Goal: Information Seeking & Learning: Check status

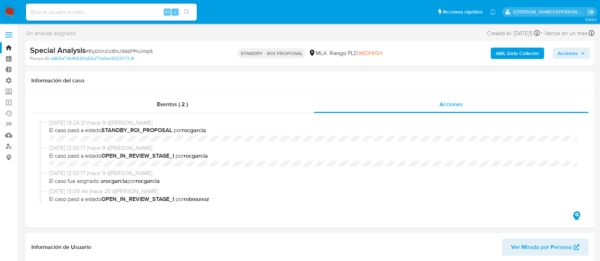
select select "10"
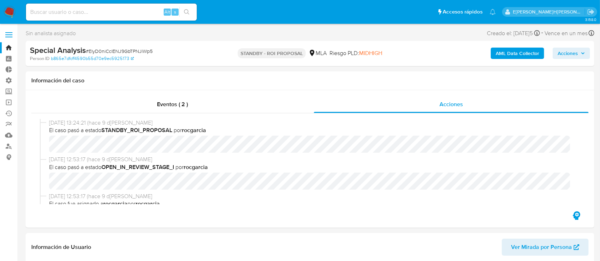
click at [137, 11] on input at bounding box center [111, 11] width 171 height 9
paste input "7dJhYZjWvneTD1IDYEgKPAtI"
type input "7dJhYZjWvneTD1IDYEgKPAtI"
click at [190, 15] on button "search-icon" at bounding box center [186, 12] width 15 height 10
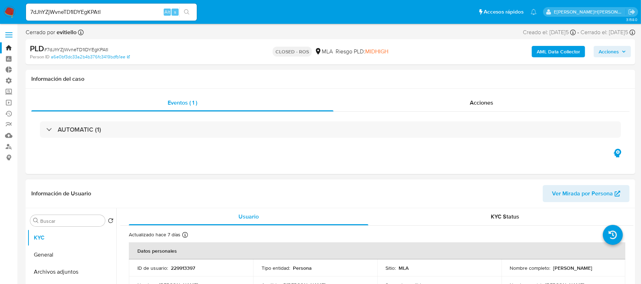
scroll to position [95, 0]
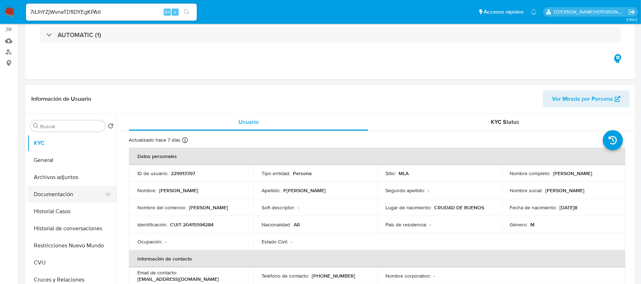
select select "10"
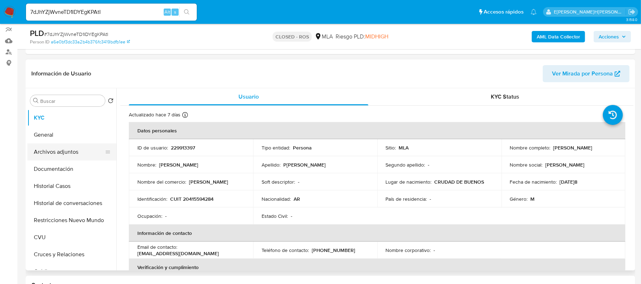
click at [77, 154] on button "Archivos adjuntos" at bounding box center [68, 151] width 83 height 17
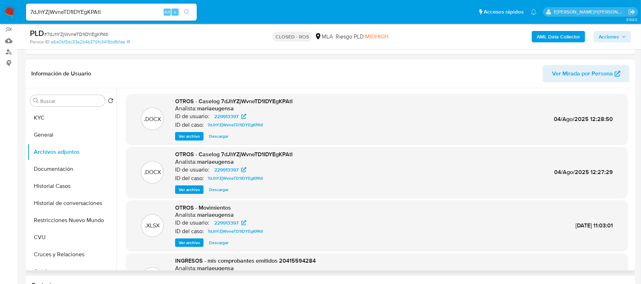
click at [222, 136] on span "Descargar" at bounding box center [219, 136] width 20 height 7
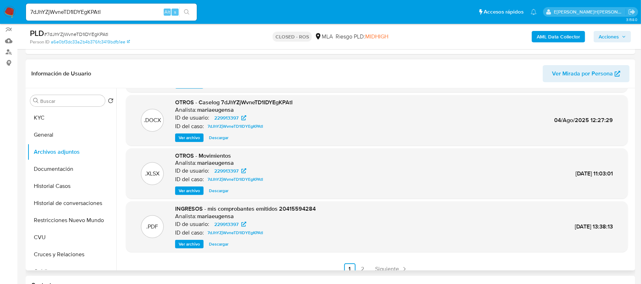
scroll to position [60, 0]
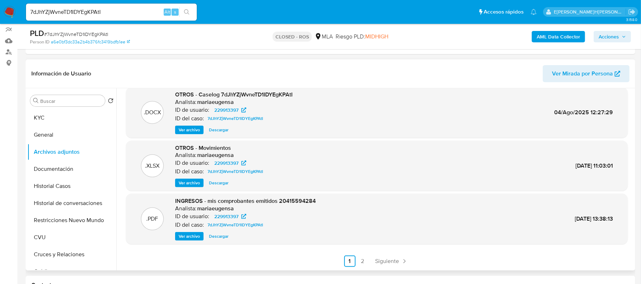
click at [226, 182] on span "Descargar" at bounding box center [219, 182] width 20 height 7
click at [219, 234] on span "Descargar" at bounding box center [219, 236] width 20 height 7
click at [401, 259] on icon "Paginación" at bounding box center [404, 261] width 7 height 7
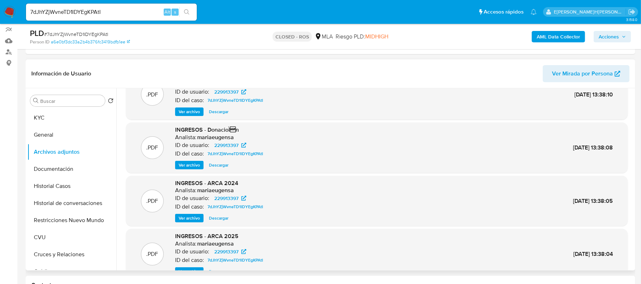
scroll to position [47, 0]
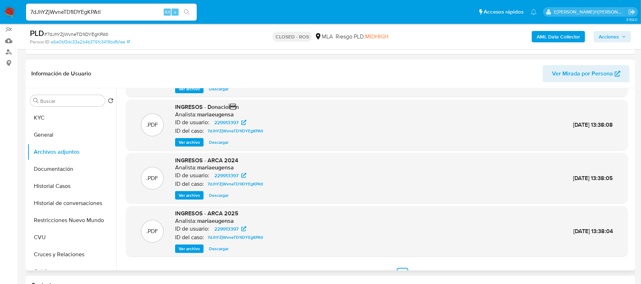
click at [191, 195] on span "Ver archivo" at bounding box center [189, 195] width 21 height 7
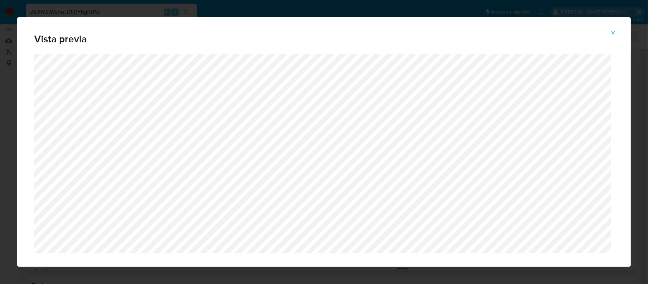
click at [599, 32] on icon "Attachment preview" at bounding box center [612, 32] width 3 height 3
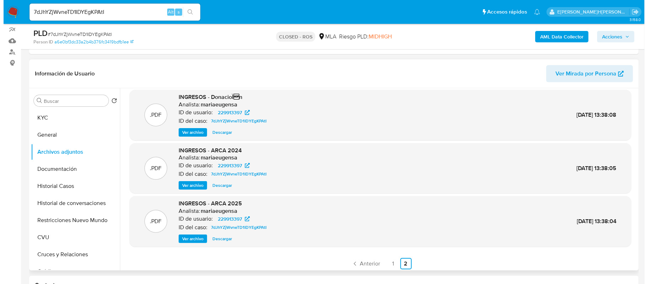
scroll to position [60, 0]
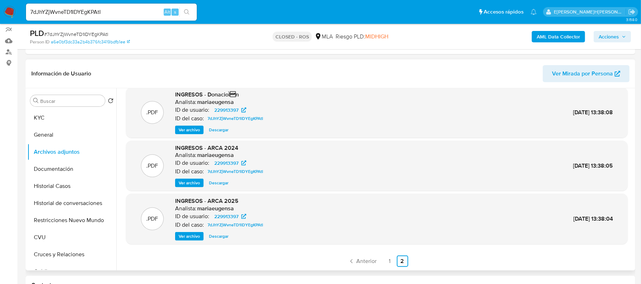
click at [184, 238] on span "Ver archivo" at bounding box center [189, 236] width 21 height 7
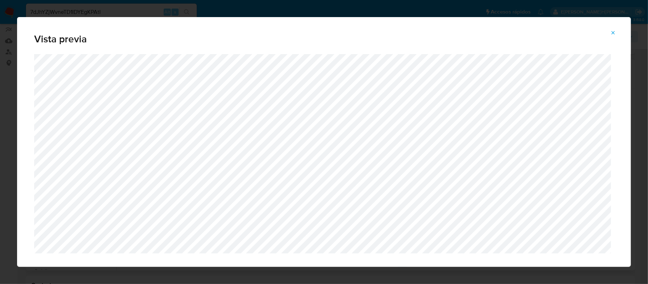
click at [599, 28] on span "Attachment preview" at bounding box center [613, 33] width 6 height 10
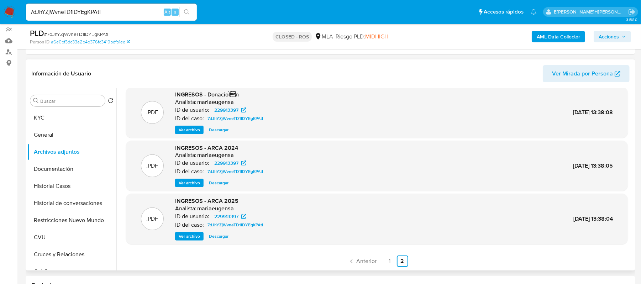
click at [188, 182] on span "Ver archivo" at bounding box center [189, 182] width 21 height 7
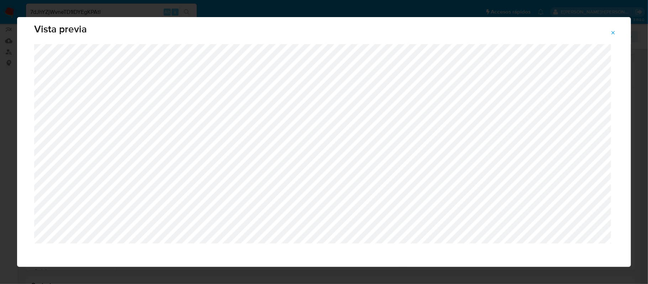
scroll to position [15, 0]
click at [599, 35] on button "Attachment preview" at bounding box center [613, 32] width 16 height 11
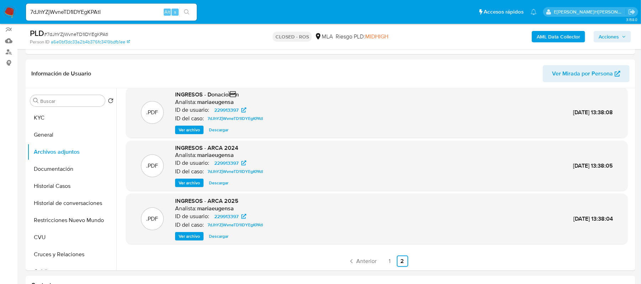
click at [188, 235] on span "Ver archivo" at bounding box center [189, 236] width 21 height 7
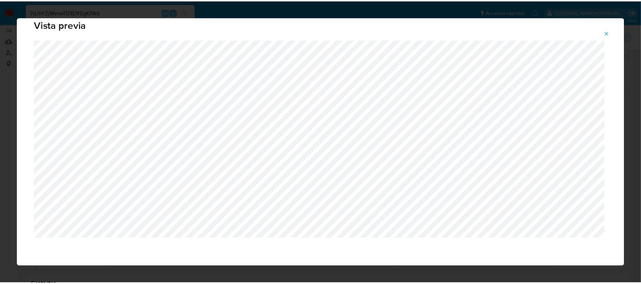
scroll to position [0, 0]
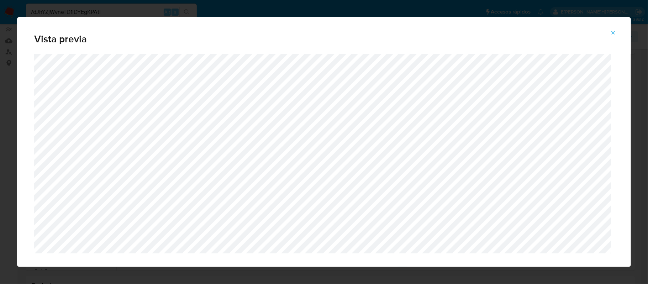
click at [599, 23] on div "Vista previa" at bounding box center [324, 35] width 614 height 37
click at [599, 36] on span "Attachment preview" at bounding box center [613, 33] width 6 height 10
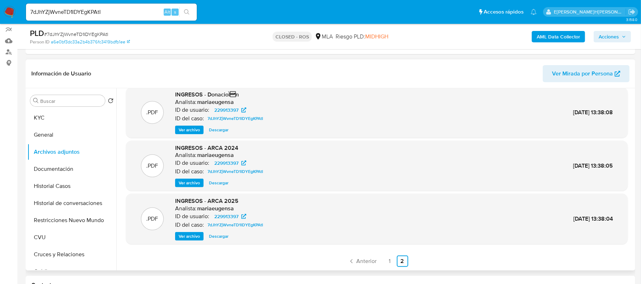
click at [184, 180] on span "Ver archivo" at bounding box center [189, 182] width 21 height 7
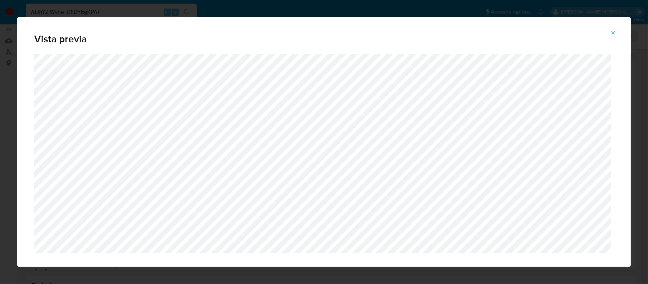
click at [599, 29] on span "Attachment preview" at bounding box center [613, 33] width 6 height 10
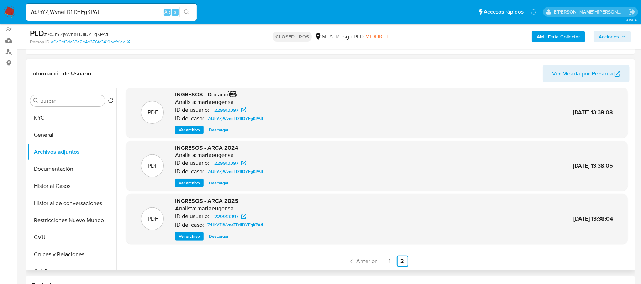
click at [179, 180] on span "Ver archivo" at bounding box center [189, 182] width 21 height 7
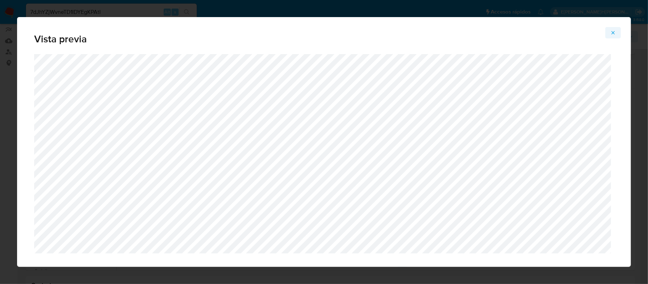
click at [599, 32] on icon "Attachment preview" at bounding box center [612, 32] width 3 height 3
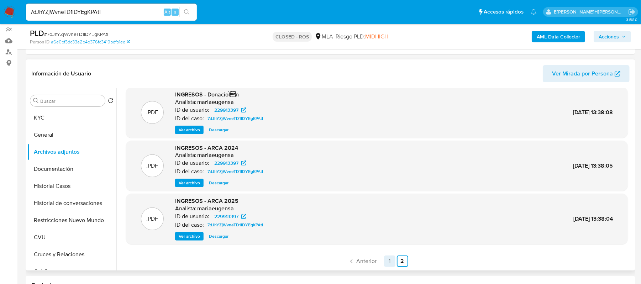
click at [384, 258] on link "1" at bounding box center [389, 260] width 11 height 11
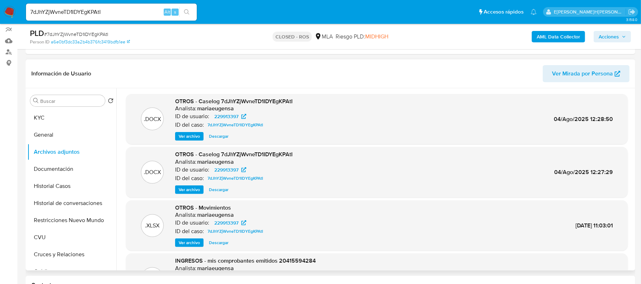
click at [191, 135] on span "Ver archivo" at bounding box center [189, 136] width 21 height 7
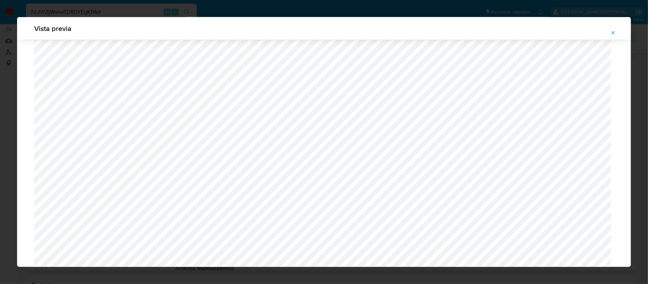
scroll to position [688, 0]
click at [599, 34] on button "Attachment preview" at bounding box center [613, 32] width 16 height 11
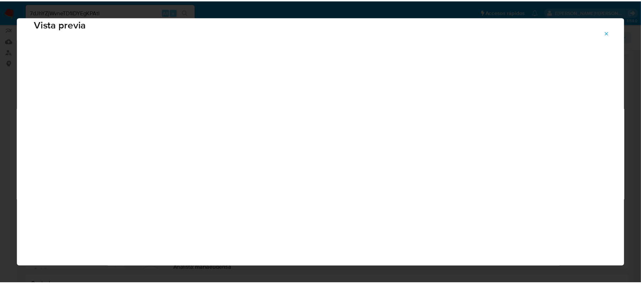
scroll to position [15, 0]
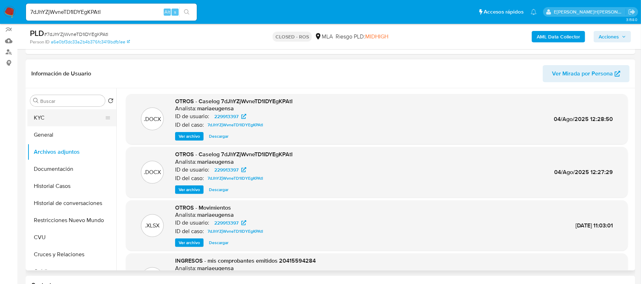
click at [82, 112] on button "KYC" at bounding box center [68, 117] width 83 height 17
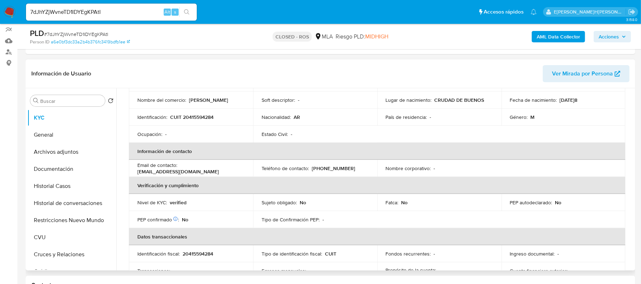
scroll to position [47, 0]
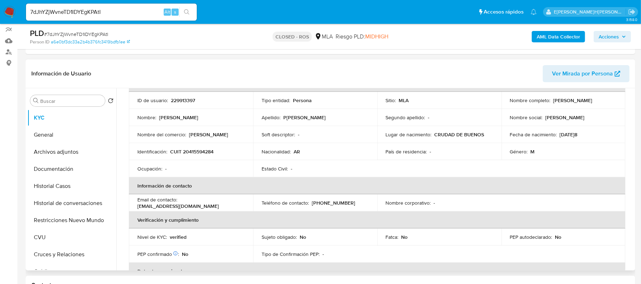
click at [199, 157] on td "Identificación : CUIT 20415594284" at bounding box center [191, 151] width 124 height 17
click at [203, 152] on p "CUIT 20415594284" at bounding box center [191, 151] width 43 height 6
copy p "20415594284"
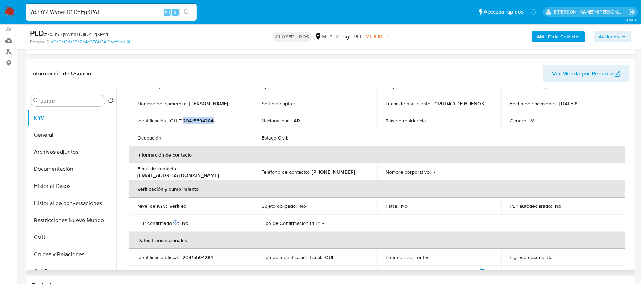
scroll to position [95, 0]
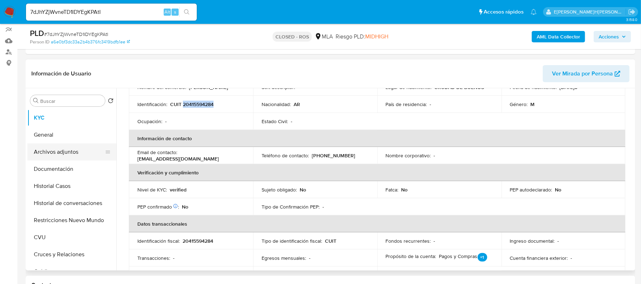
click at [67, 155] on button "Archivos adjuntos" at bounding box center [68, 151] width 83 height 17
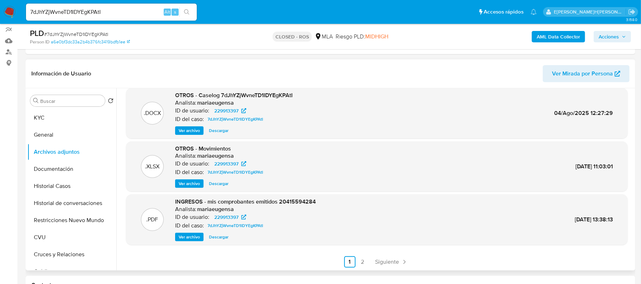
scroll to position [60, 0]
click at [359, 261] on link "2" at bounding box center [362, 260] width 11 height 11
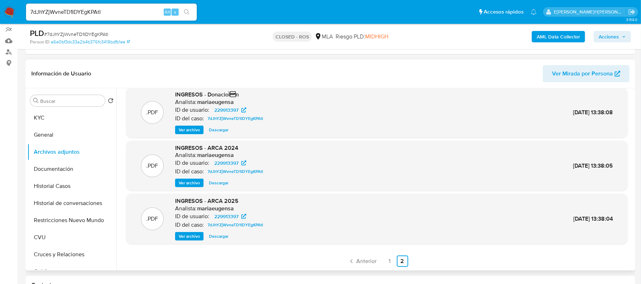
click at [194, 182] on span "Ver archivo" at bounding box center [189, 182] width 21 height 7
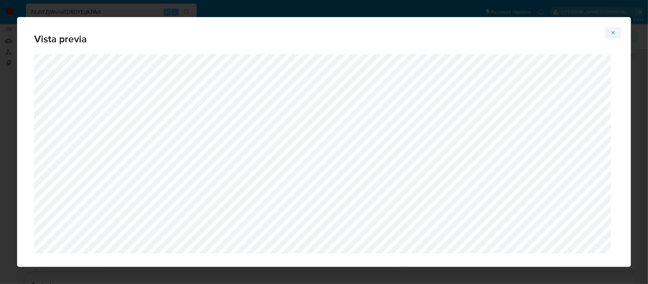
click at [599, 34] on button "Attachment preview" at bounding box center [613, 32] width 16 height 11
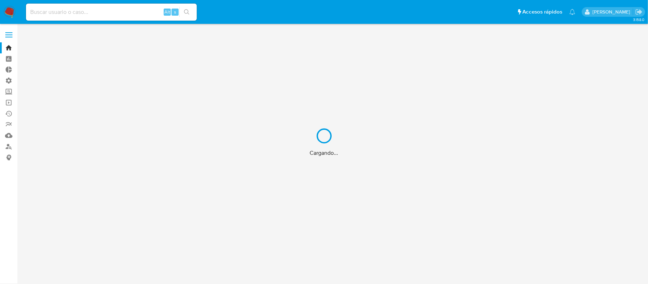
click at [9, 101] on div "Cargando..." at bounding box center [324, 142] width 648 height 284
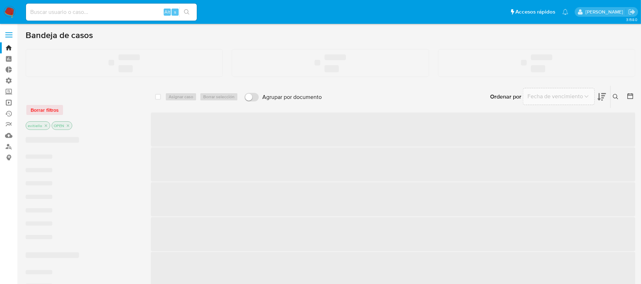
click at [9, 101] on link "Operaciones masivas" at bounding box center [42, 102] width 85 height 11
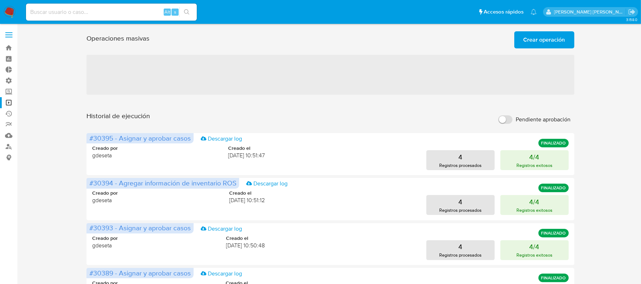
click at [525, 44] on span "Crear operación" at bounding box center [544, 40] width 42 height 16
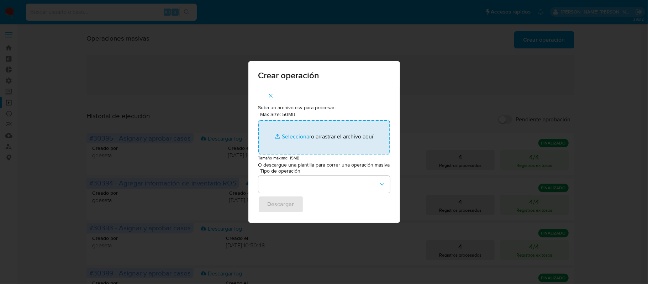
click at [291, 136] on input "Max Size: 50MB Seleccionar archivos" at bounding box center [324, 137] width 132 height 34
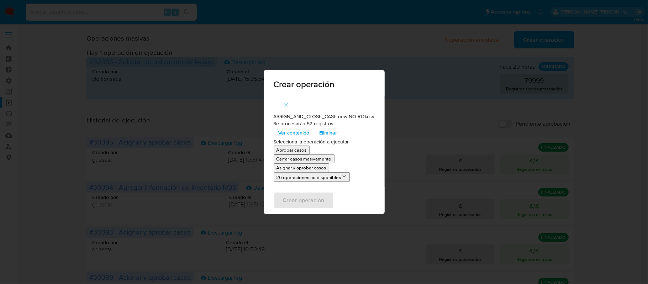
click at [313, 167] on p "Asignar y aprobar casos" at bounding box center [301, 167] width 50 height 7
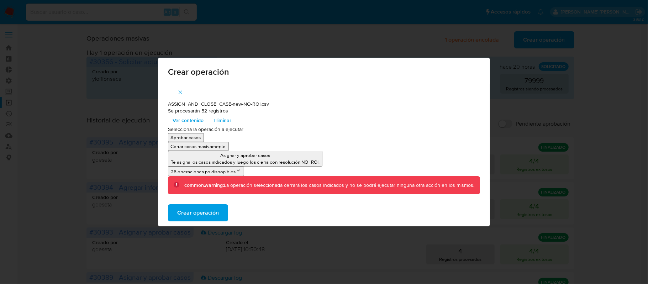
click at [209, 216] on span "Crear operación" at bounding box center [198, 213] width 42 height 16
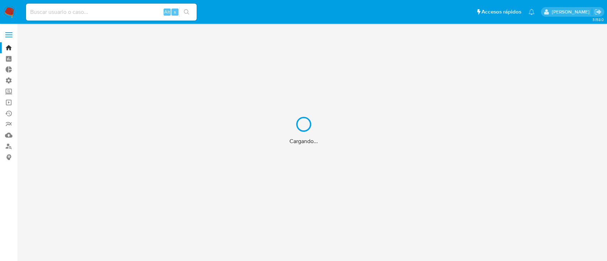
click at [88, 7] on div "Cargando..." at bounding box center [303, 130] width 607 height 261
click at [90, 13] on div "Cargando..." at bounding box center [303, 130] width 607 height 261
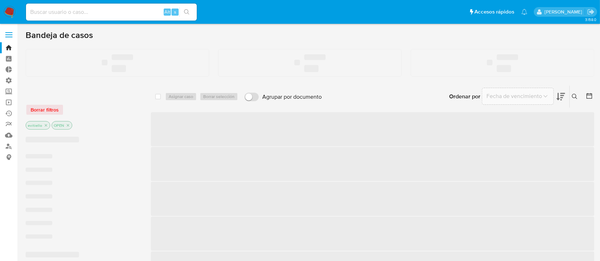
click at [91, 13] on input at bounding box center [111, 11] width 171 height 9
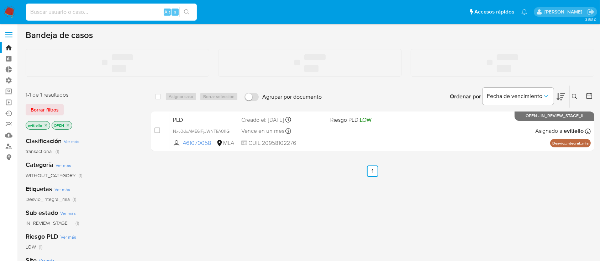
paste input "615056722"
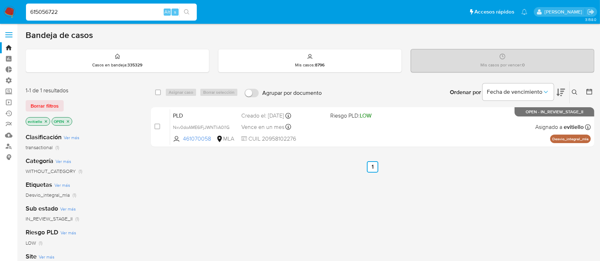
type input "615056722"
click at [191, 12] on button "search-icon" at bounding box center [186, 12] width 15 height 10
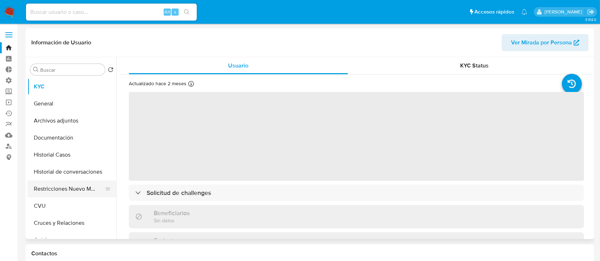
click at [79, 188] on button "Restricciones Nuevo Mundo" at bounding box center [68, 189] width 83 height 17
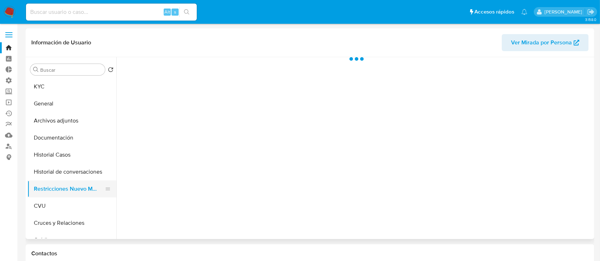
select select "10"
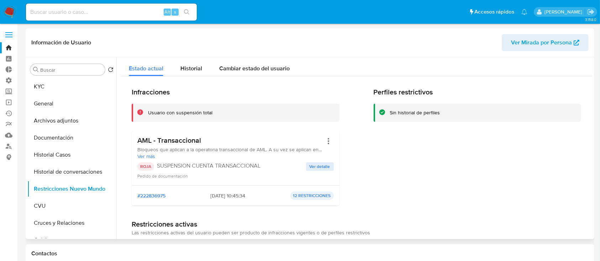
drag, startPoint x: 323, startPoint y: 164, endPoint x: 309, endPoint y: 167, distance: 14.7
click at [323, 164] on span "Ver detalle" at bounding box center [319, 166] width 21 height 7
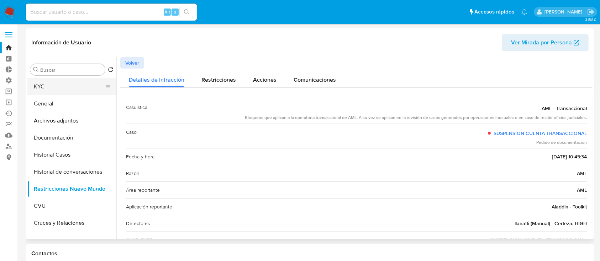
click at [66, 89] on button "KYC" at bounding box center [68, 86] width 83 height 17
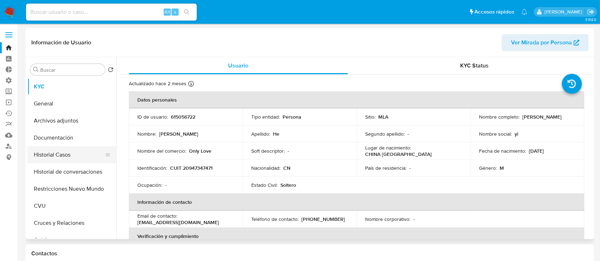
click at [75, 156] on button "Historial Casos" at bounding box center [68, 155] width 83 height 17
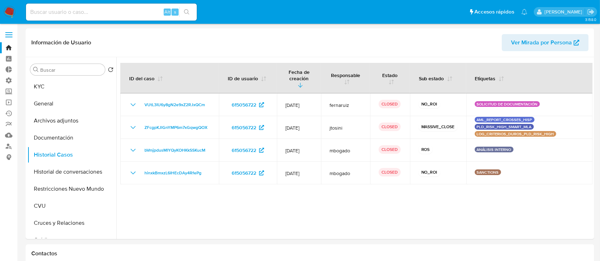
click at [17, 15] on nav "Pausado Ver notificaciones Alt s Accesos rápidos Presiona las siguientes teclas…" at bounding box center [300, 12] width 600 height 24
click at [9, 12] on img at bounding box center [10, 12] width 12 height 12
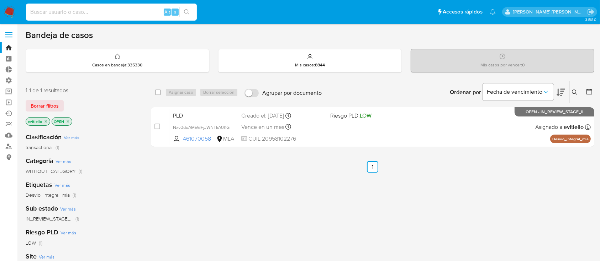
click at [137, 10] on input at bounding box center [111, 11] width 171 height 9
paste input "lSvV3qzsp9tJePTy0vUQdXsH"
type input "lSvV3qzsp9tJePTy0vUQdXsH"
click at [187, 11] on icon "search-icon" at bounding box center [187, 12] width 6 height 6
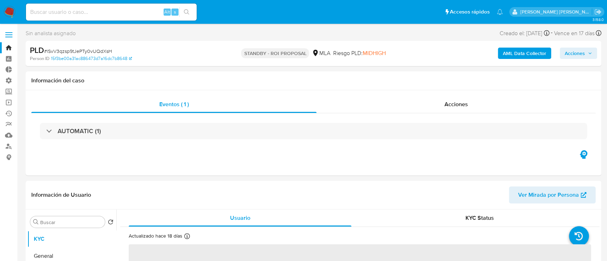
select select "10"
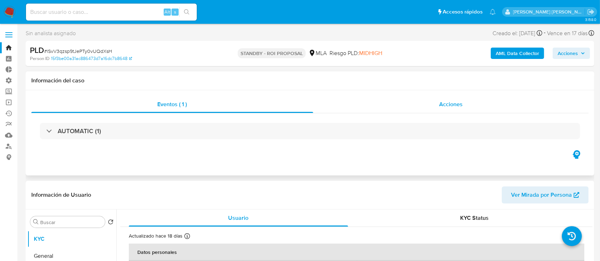
click at [424, 99] on div "Acciones" at bounding box center [451, 104] width 276 height 17
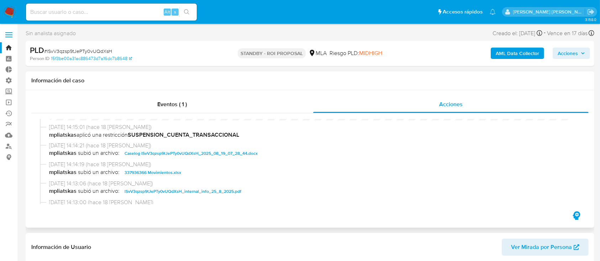
scroll to position [47, 0]
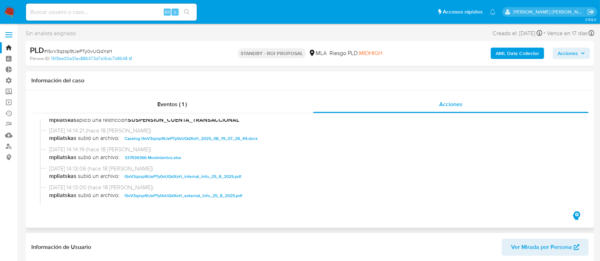
click at [217, 138] on span "Caselog lSvV3qzsp9tJePTy0vUQdXsH_2025_08_19_07_28_44.docx" at bounding box center [191, 138] width 133 height 9
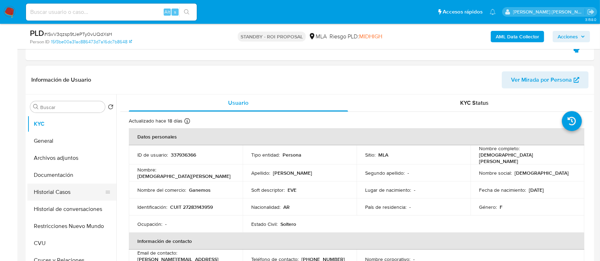
click at [71, 200] on button "Historial Casos" at bounding box center [68, 192] width 83 height 17
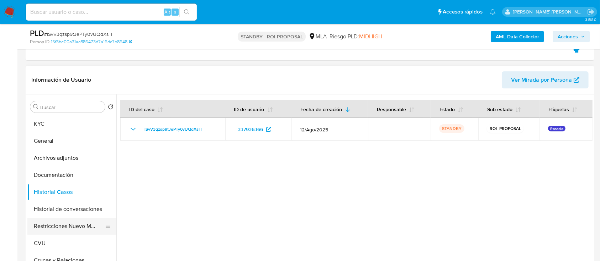
click at [71, 222] on button "Restricciones Nuevo Mundo" at bounding box center [68, 226] width 83 height 17
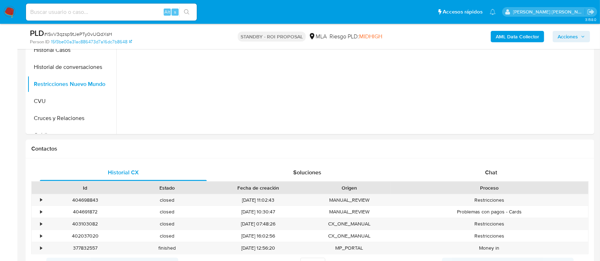
scroll to position [95, 0]
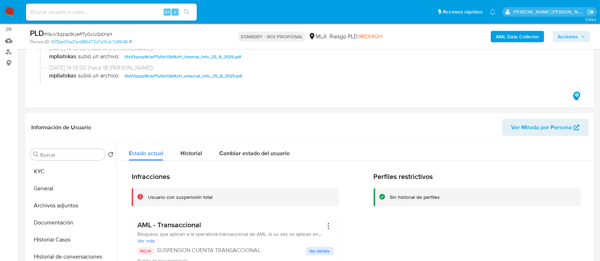
click at [127, 15] on input at bounding box center [111, 11] width 171 height 9
paste input "vlGhpOvKRbgX54NTP50zKpfq"
type input "vlGhpOvKRbgX54NTP50zKpfq"
click at [189, 12] on icon "search-icon" at bounding box center [187, 12] width 6 height 6
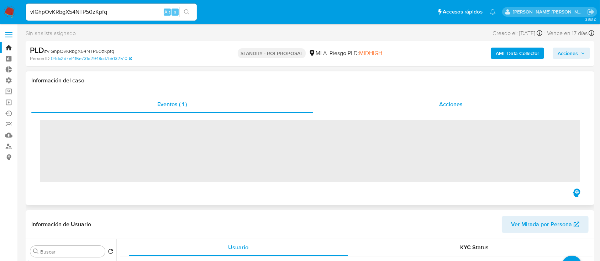
click at [438, 104] on div "Acciones" at bounding box center [451, 104] width 276 height 17
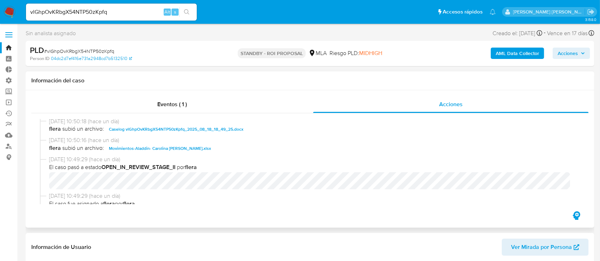
scroll to position [95, 0]
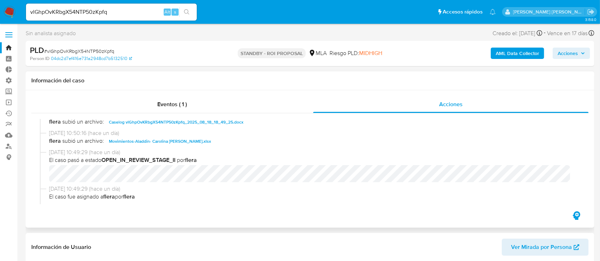
select select "10"
click at [172, 121] on span "Caselog vlGhpOvKRbgX54NTP50zKpfq_2025_08_18_18_49_25.docx" at bounding box center [176, 122] width 134 height 9
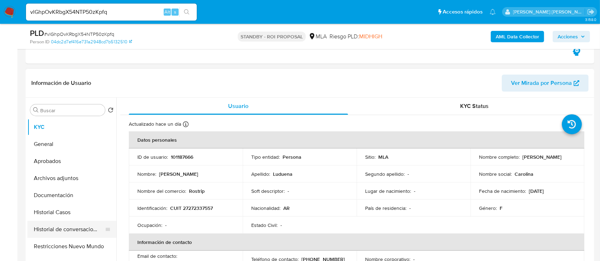
scroll to position [190, 0]
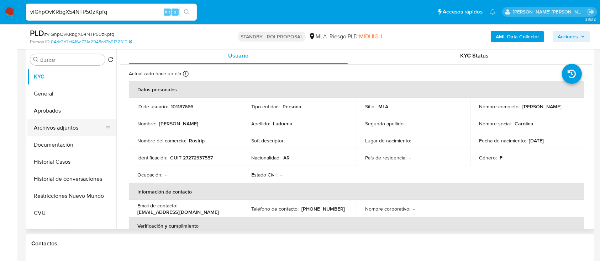
click at [68, 128] on button "Archivos adjuntos" at bounding box center [68, 128] width 83 height 17
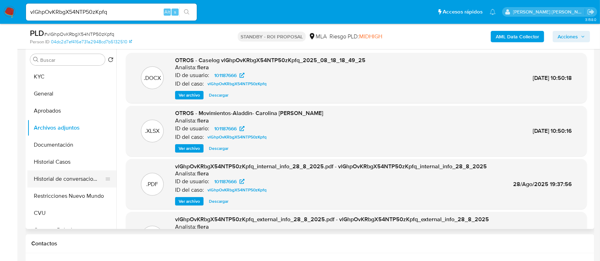
drag, startPoint x: 74, startPoint y: 160, endPoint x: 74, endPoint y: 178, distance: 17.4
click at [74, 160] on button "Historial Casos" at bounding box center [71, 162] width 89 height 17
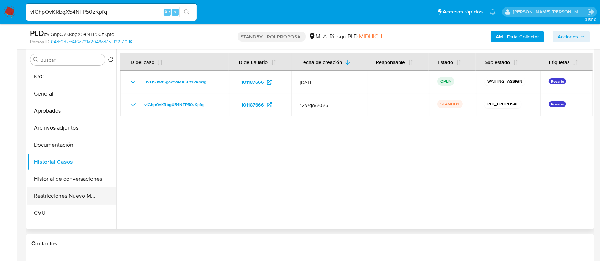
click at [72, 196] on button "Restricciones Nuevo Mundo" at bounding box center [68, 196] width 83 height 17
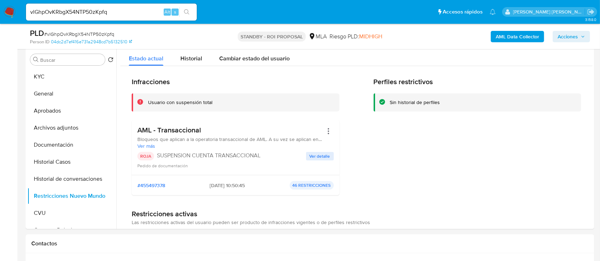
click at [132, 9] on input "vlGhpOvKRbgX54NTP50zKpfq" at bounding box center [111, 11] width 171 height 9
paste input "iLn7eiXAhzvvgiX6WUhFmTdm"
type input "iLn7eiXAhzvvgiX6WUhFmTdm"
click at [190, 10] on button "search-icon" at bounding box center [186, 12] width 15 height 10
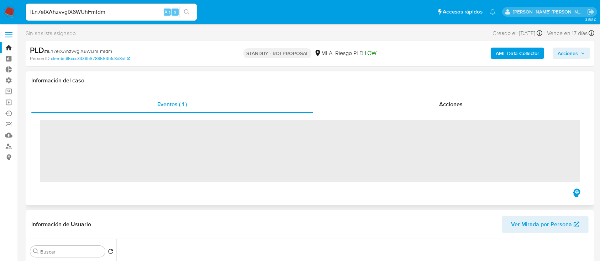
click at [450, 85] on div "Información del caso" at bounding box center [310, 80] width 568 height 19
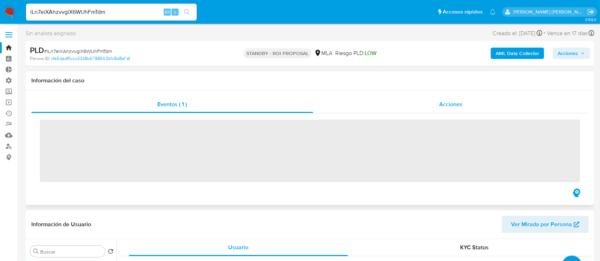
click at [449, 103] on span "Acciones" at bounding box center [450, 104] width 23 height 8
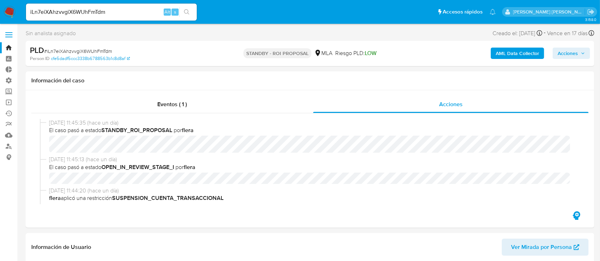
select select "10"
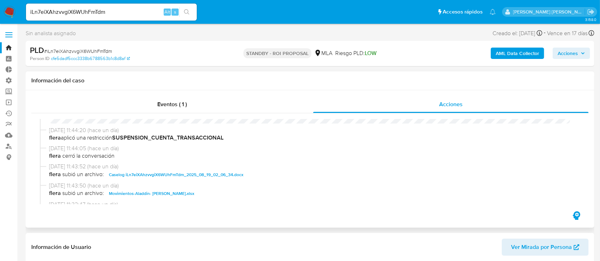
scroll to position [95, 0]
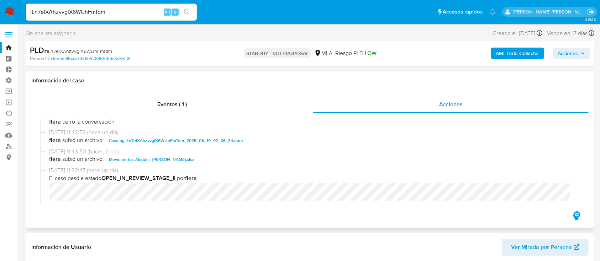
click at [185, 141] on span "Caselog iLn7eiXAhzvvgiX6WUhFmTdm_2025_08_19_02_06_34.docx" at bounding box center [176, 141] width 134 height 9
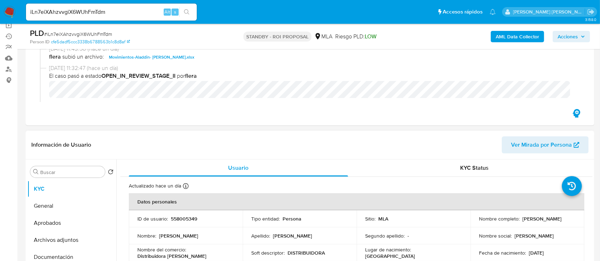
scroll to position [190, 0]
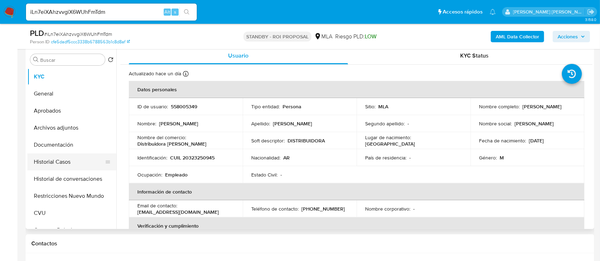
click at [69, 155] on button "Historial Casos" at bounding box center [68, 162] width 83 height 17
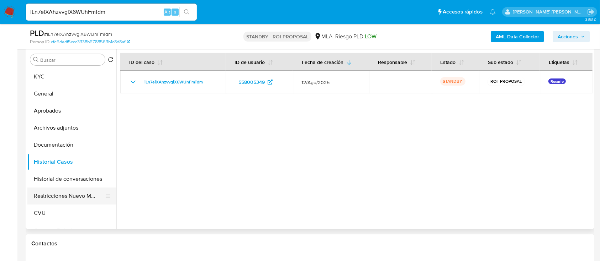
click at [65, 201] on button "Restricciones Nuevo Mundo" at bounding box center [68, 196] width 83 height 17
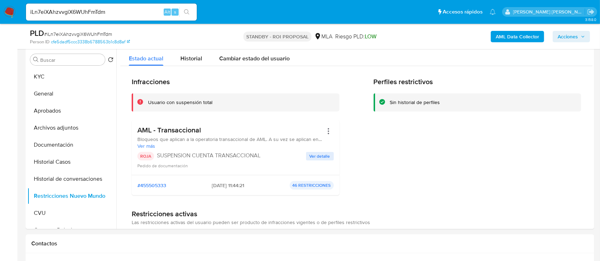
click at [139, 16] on div "iLn7eiXAhzvvgiX6WUhFmTdm Alt s" at bounding box center [111, 12] width 171 height 17
click at [139, 14] on input "iLn7eiXAhzvvgiX6WUhFmTdm" at bounding box center [111, 11] width 171 height 9
paste input "eSc8lqGPleImB528gltc2omy"
type input "eSc8lqGPleImB528gltc2omy"
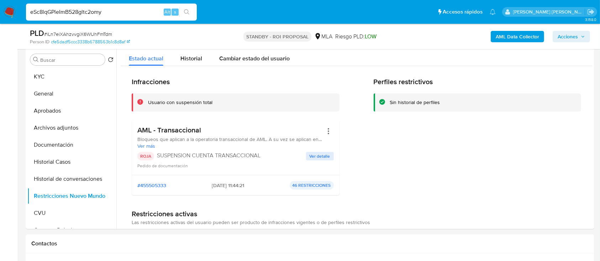
click at [187, 11] on icon "search-icon" at bounding box center [187, 12] width 6 height 6
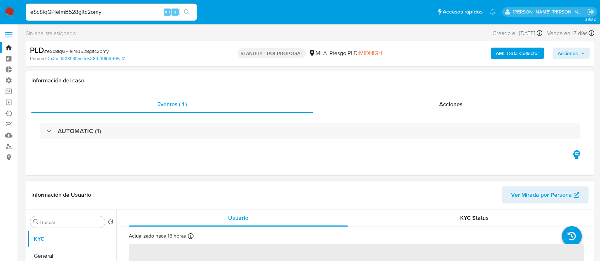
select select "10"
click at [438, 105] on div "Acciones" at bounding box center [451, 104] width 276 height 17
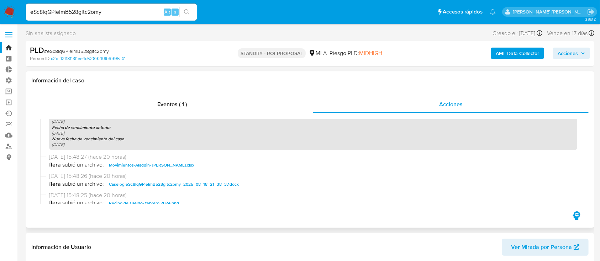
scroll to position [285, 0]
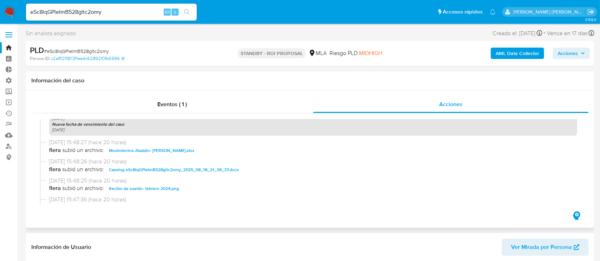
click at [154, 171] on span "Caselog eSc8lqGPleImB528gltc2omy_2025_08_18_21_38_37.docx" at bounding box center [174, 170] width 130 height 9
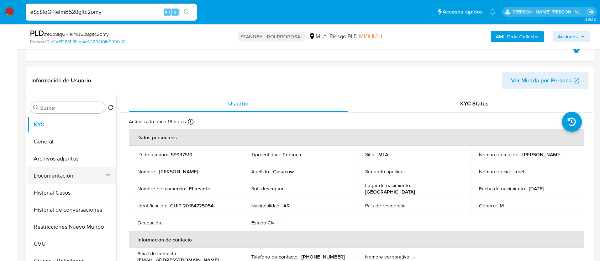
scroll to position [142, 0]
click at [56, 191] on button "Historial Casos" at bounding box center [68, 192] width 83 height 17
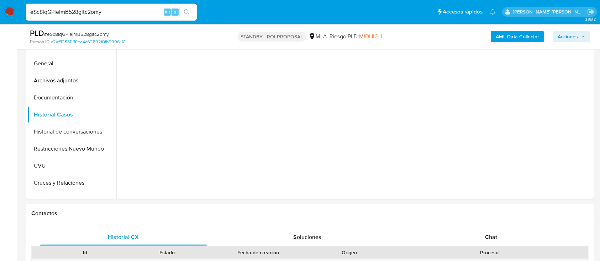
scroll to position [190, 0]
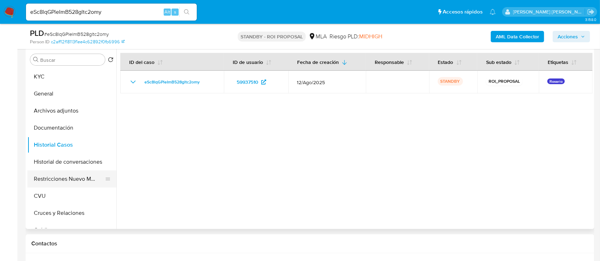
click at [81, 175] on button "Restricciones Nuevo Mundo" at bounding box center [68, 179] width 83 height 17
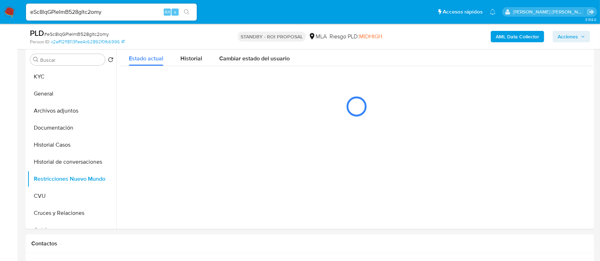
scroll to position [142, 0]
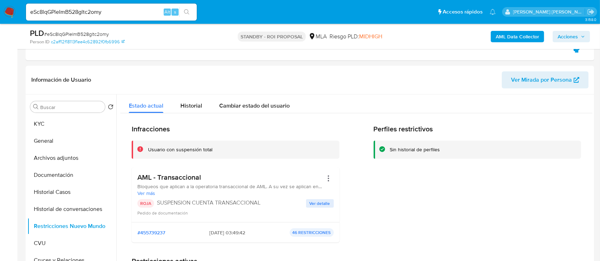
click at [148, 12] on input "eSc8lqGPleImB528gltc2omy" at bounding box center [111, 11] width 171 height 9
click at [148, 11] on input "eSc8lqGPleImB528gltc2omy" at bounding box center [111, 11] width 171 height 9
paste input "ESEvgmilJjEXue4FxoaDbXLK"
type input "ESEvgmilJjEXue4FxoaDbXLK"
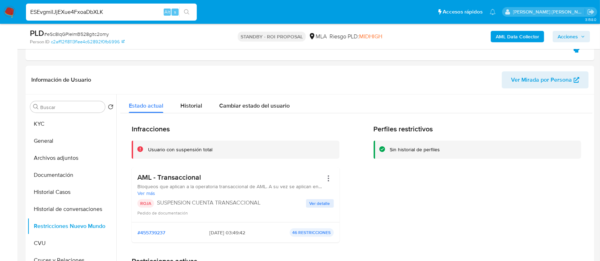
click at [192, 11] on button "search-icon" at bounding box center [186, 12] width 15 height 10
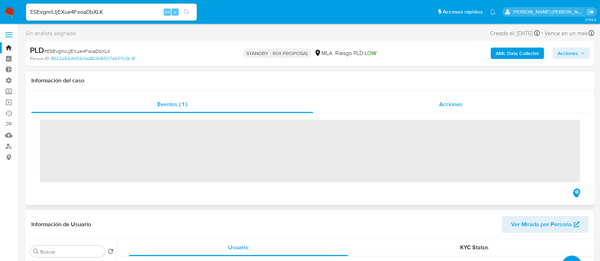
click at [421, 106] on div "Acciones" at bounding box center [451, 104] width 276 height 17
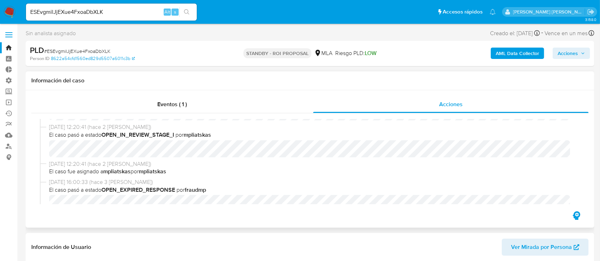
scroll to position [47, 0]
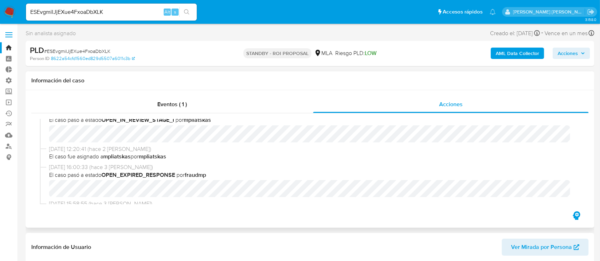
select select "10"
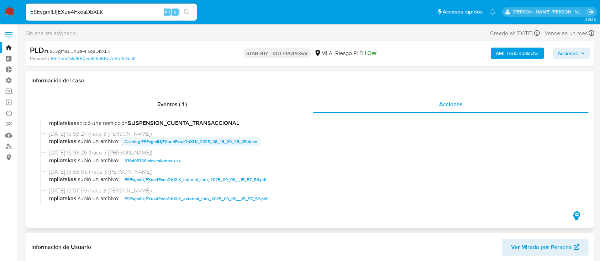
scroll to position [285, 0]
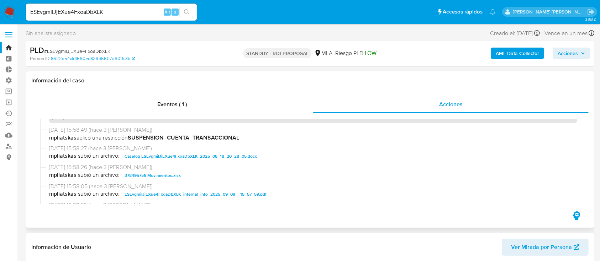
click at [191, 154] on span "Caselog ESEvgmilJjEXue4FxoaDbXLK_2025_08_18_20_28_05.docx" at bounding box center [191, 156] width 132 height 9
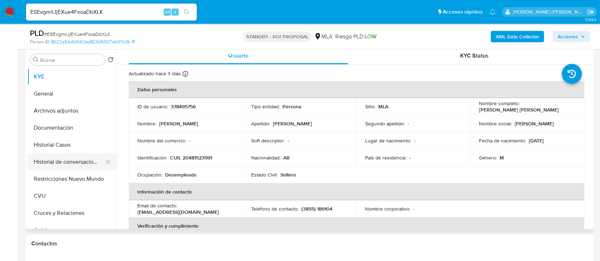
drag, startPoint x: 69, startPoint y: 150, endPoint x: 68, endPoint y: 155, distance: 5.2
click at [69, 150] on button "Historial Casos" at bounding box center [71, 145] width 89 height 17
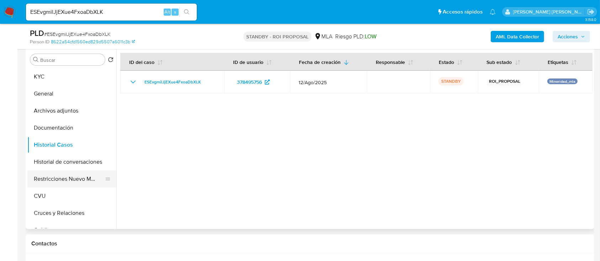
click at [65, 179] on button "Restricciones Nuevo Mundo" at bounding box center [68, 179] width 83 height 17
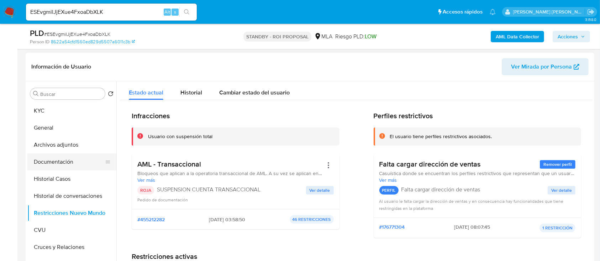
scroll to position [142, 0]
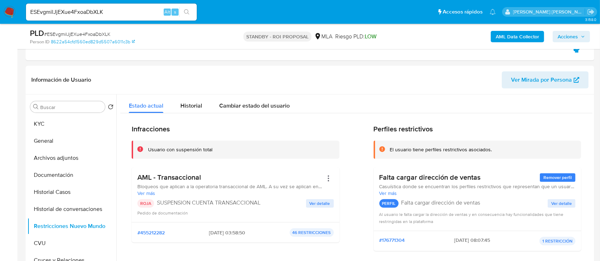
click at [154, 7] on input "ESEvgmilJjEXue4FxoaDbXLK" at bounding box center [111, 11] width 171 height 9
paste input "WXhDjVKsB7prJspWR20fOYpf"
type input "WXhDjVKsB7prJspWR20fOYpf"
click at [192, 10] on button "search-icon" at bounding box center [186, 12] width 15 height 10
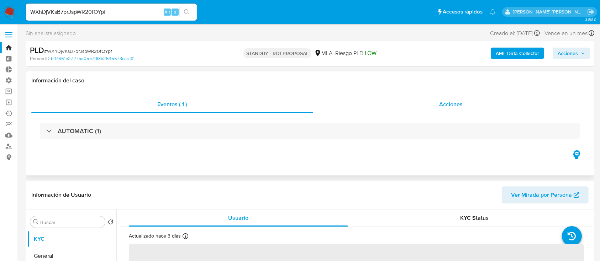
click at [452, 102] on span "Acciones" at bounding box center [450, 104] width 23 height 8
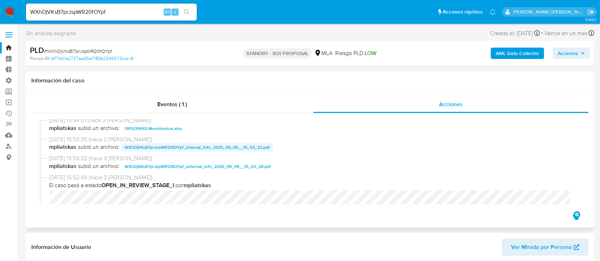
select select "10"
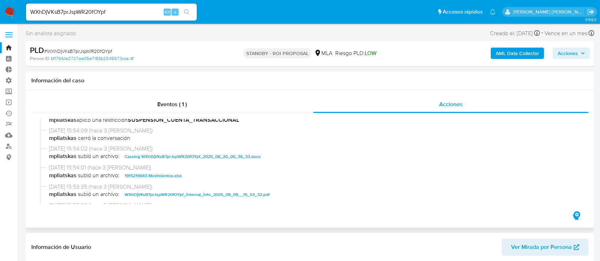
click at [223, 154] on span "Caselog WXhDjVKsB7prJspWR20fOYpf_2025_08_20_00_36_33.docx" at bounding box center [193, 157] width 136 height 9
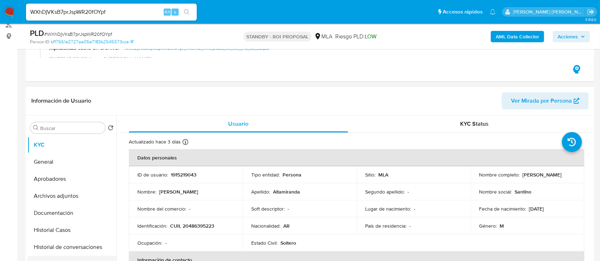
scroll to position [190, 0]
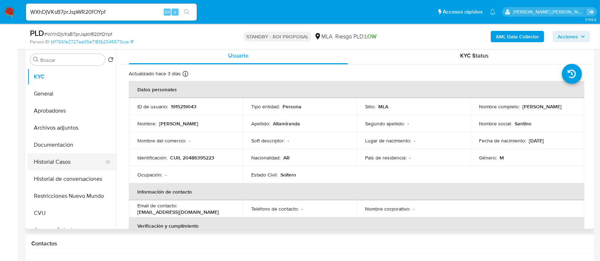
drag, startPoint x: 75, startPoint y: 148, endPoint x: 74, endPoint y: 160, distance: 12.1
click at [75, 148] on button "Documentación" at bounding box center [71, 145] width 89 height 17
click at [74, 160] on button "Historial Casos" at bounding box center [68, 162] width 83 height 17
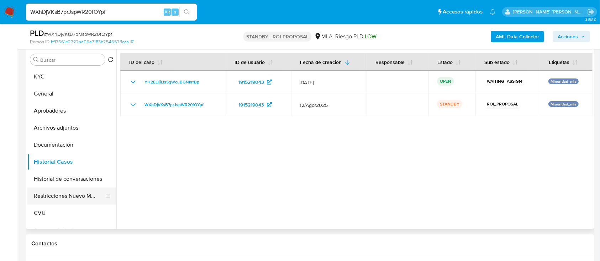
click at [73, 195] on button "Restricciones Nuevo Mundo" at bounding box center [68, 196] width 83 height 17
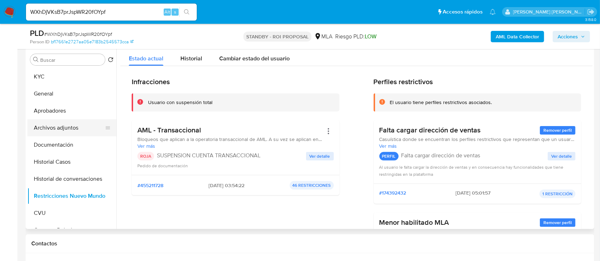
click at [80, 123] on button "Archivos adjuntos" at bounding box center [68, 128] width 83 height 17
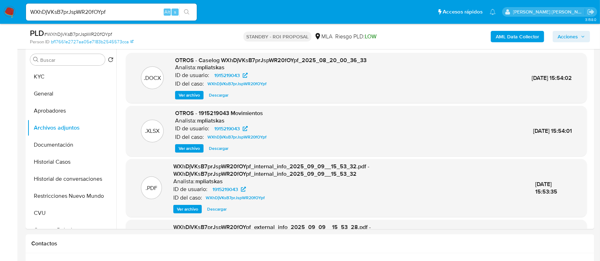
click at [120, 11] on input "WXhDjVKsB7prJspWR20fOYpf" at bounding box center [111, 11] width 171 height 9
paste input "PJ0BYl4ONURfns1tbmTJLUnC"
type input "PJ0BYl4ONURfns1tbmTJLUnC"
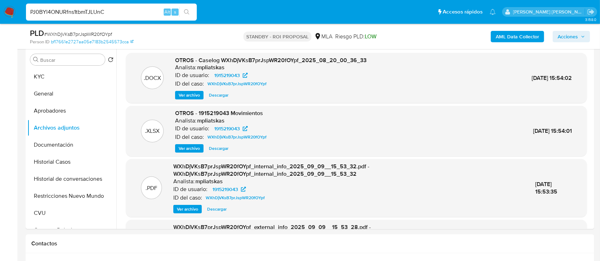
click at [188, 10] on icon "search-icon" at bounding box center [187, 12] width 6 height 6
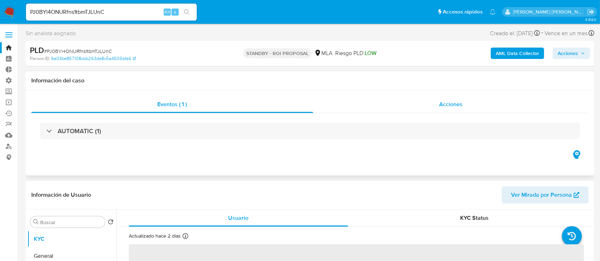
click at [411, 107] on div "Acciones" at bounding box center [451, 104] width 276 height 17
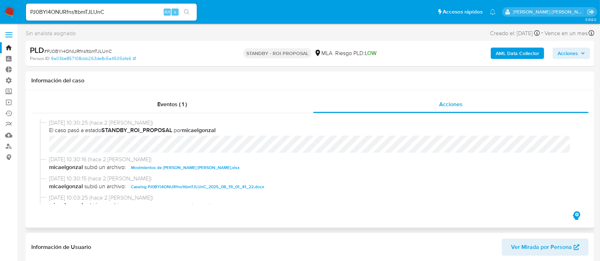
select select "10"
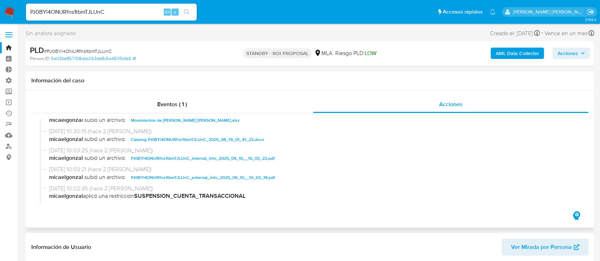
click at [224, 138] on span "Caselog PJ0BYl4ONURfns1tbmTJLUnC_2025_08_19_01_41_22.docx" at bounding box center [197, 140] width 133 height 9
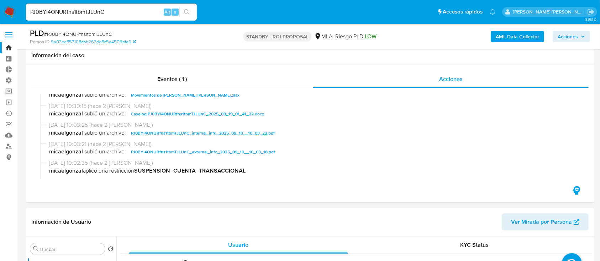
scroll to position [190, 0]
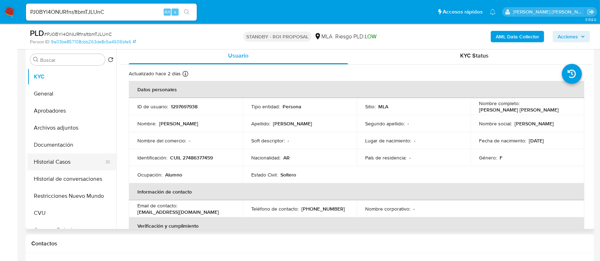
click at [79, 159] on button "Historial Casos" at bounding box center [68, 162] width 83 height 17
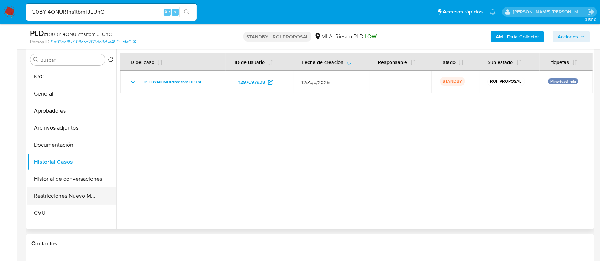
click at [78, 194] on button "Restricciones Nuevo Mundo" at bounding box center [68, 196] width 83 height 17
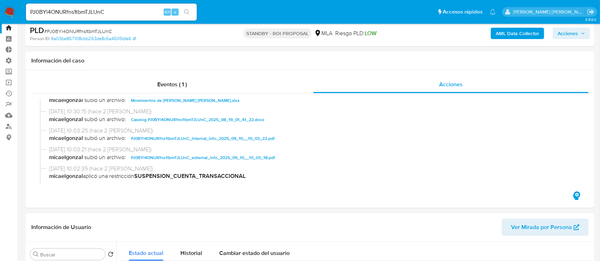
scroll to position [237, 0]
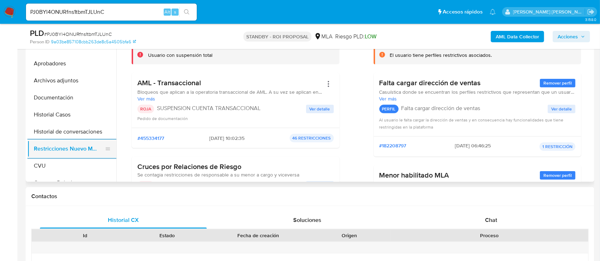
click at [95, 112] on button "Historial Casos" at bounding box center [71, 114] width 89 height 17
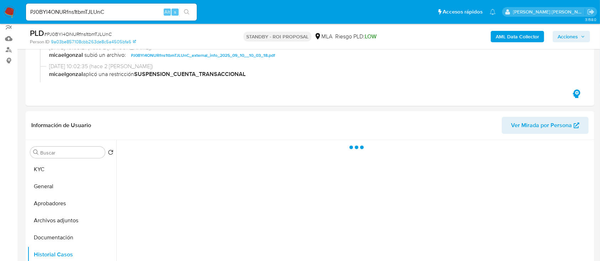
scroll to position [95, 0]
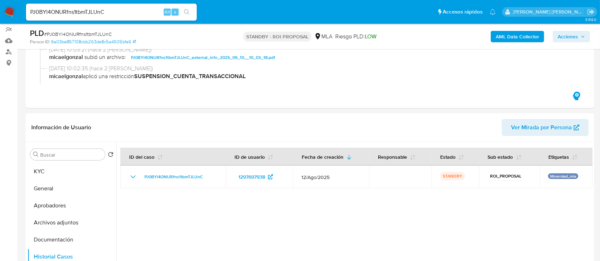
click at [134, 11] on input "PJ0BYl4ONURfns1tbmTJLUnC" at bounding box center [111, 11] width 171 height 9
paste input "U7gFpIuW2v8MFnKw8rf6Iben"
type input "U7gFpIuW2v8MFnKw8rf6Iben"
click at [187, 15] on button "search-icon" at bounding box center [186, 12] width 15 height 10
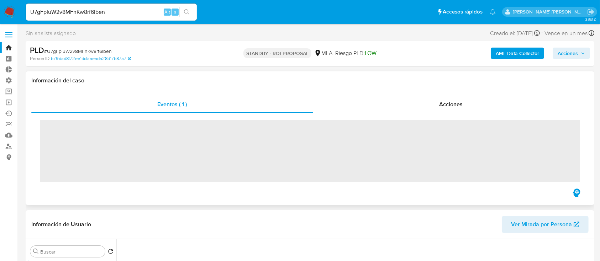
click at [386, 122] on span "‌" at bounding box center [310, 151] width 540 height 63
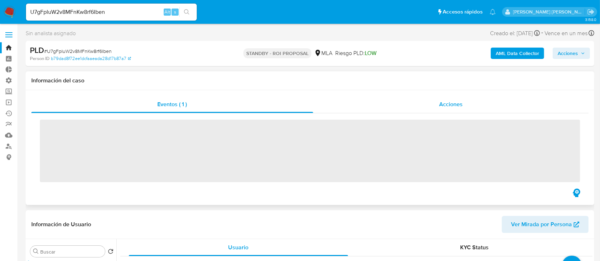
click at [398, 102] on div "Acciones" at bounding box center [451, 104] width 276 height 17
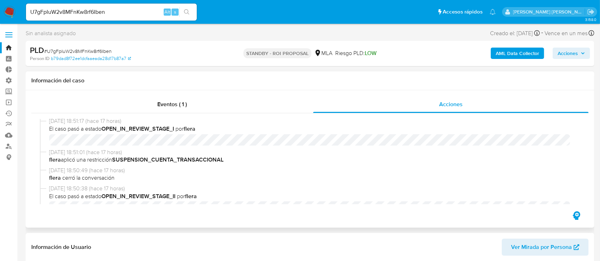
select select "10"
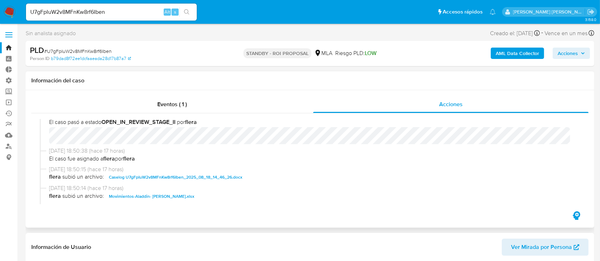
scroll to position [142, 0]
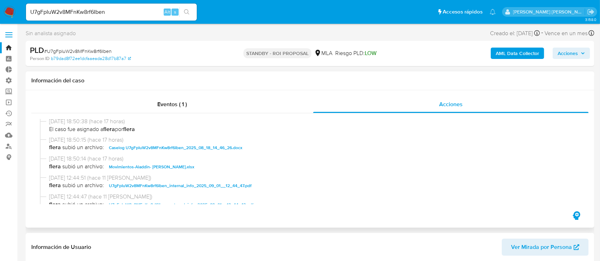
click at [150, 147] on span "Caselog U7gFpIuW2v8MFnKw8rf6Iben_2025_08_18_14_46_26.docx" at bounding box center [175, 148] width 133 height 9
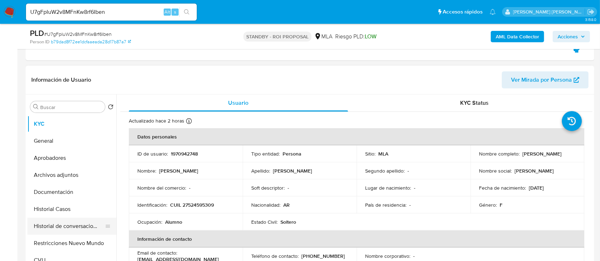
click at [56, 205] on button "Historial Casos" at bounding box center [71, 209] width 89 height 17
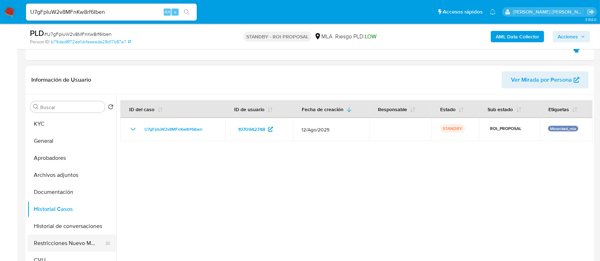
click at [63, 244] on button "Restricciones Nuevo Mundo" at bounding box center [68, 243] width 83 height 17
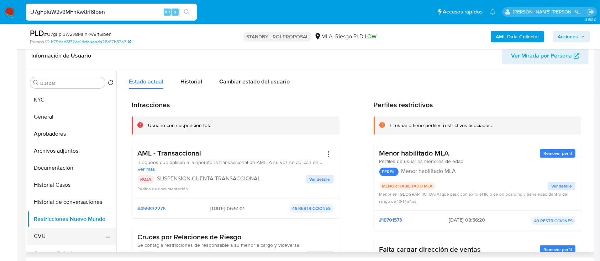
scroll to position [237, 0]
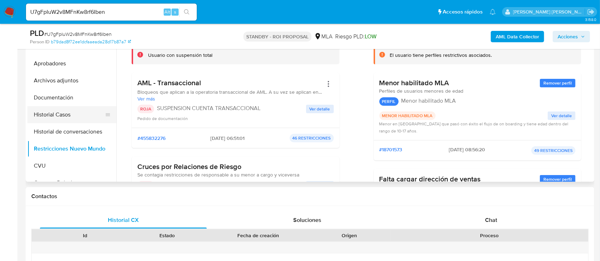
click at [96, 113] on button "Historial Casos" at bounding box center [68, 114] width 83 height 17
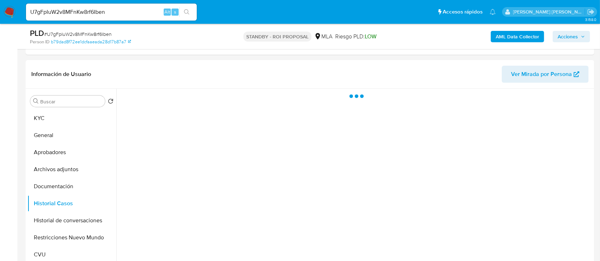
scroll to position [142, 0]
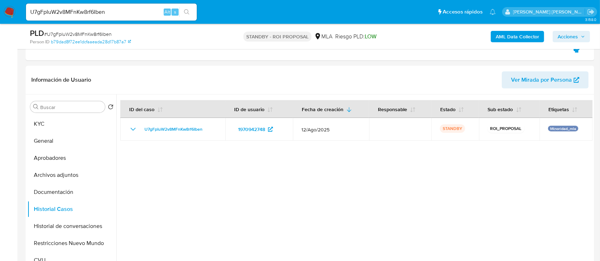
click at [143, 11] on input "U7gFpIuW2v8MFnKw8rf6Iben" at bounding box center [111, 11] width 171 height 9
paste input "3mrXD8u2wpoDYYMib1Nlo1Za"
type input "3mrXD8u2wpoDYYMib1Nlo1Za"
click at [187, 9] on icon "search-icon" at bounding box center [187, 12] width 6 height 6
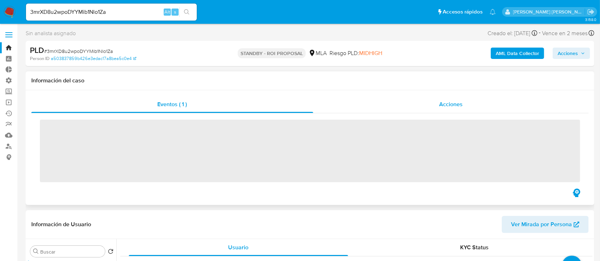
click at [447, 112] on div "Acciones" at bounding box center [451, 104] width 276 height 17
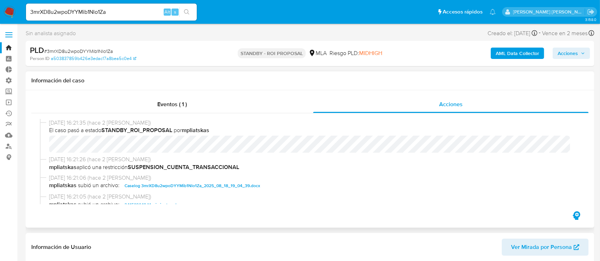
scroll to position [47, 0]
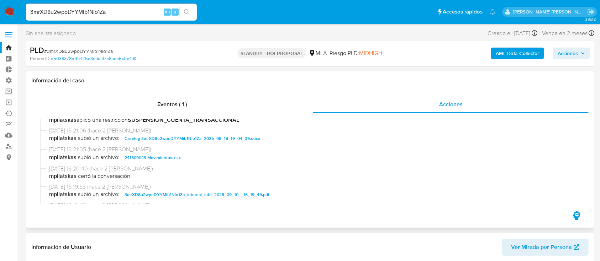
select select "10"
click at [219, 138] on span "Caselog 3mrXD8u2wpoDYYMib1Nlo1Za_2025_08_18_19_04_39.docx" at bounding box center [193, 138] width 136 height 9
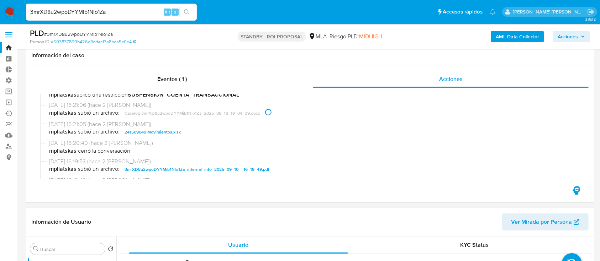
scroll to position [142, 0]
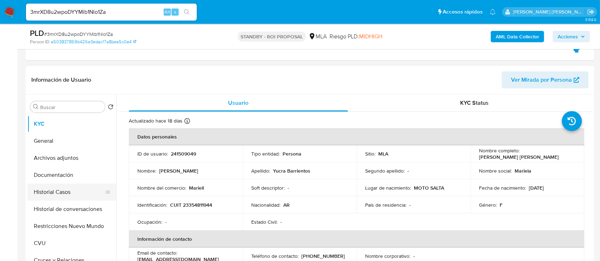
click at [81, 190] on button "Historial Casos" at bounding box center [68, 192] width 83 height 17
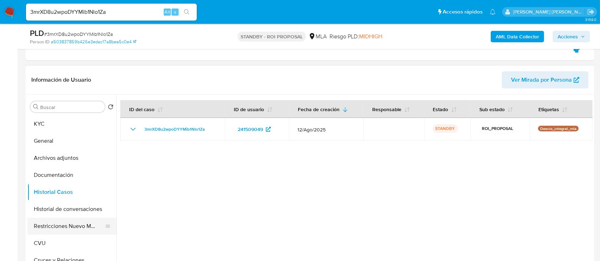
click at [76, 225] on button "Restricciones Nuevo Mundo" at bounding box center [68, 226] width 83 height 17
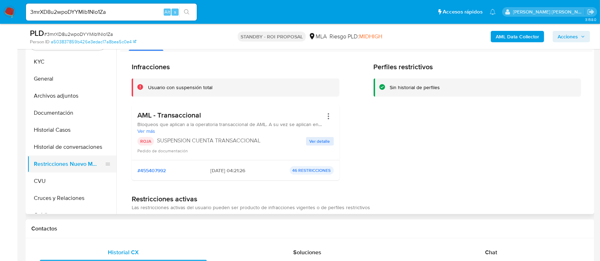
scroll to position [190, 0]
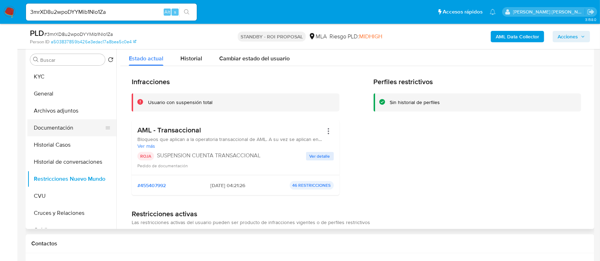
drag, startPoint x: 71, startPoint y: 122, endPoint x: 96, endPoint y: 122, distance: 25.3
click at [71, 122] on button "Documentación" at bounding box center [68, 128] width 83 height 17
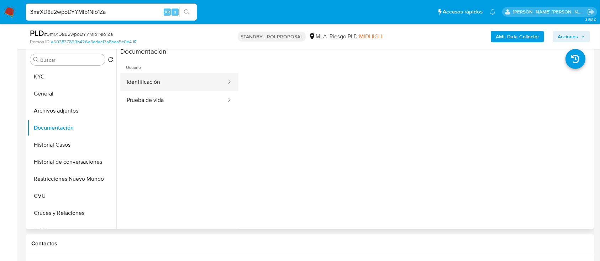
click at [160, 80] on button "Identificación" at bounding box center [173, 82] width 107 height 18
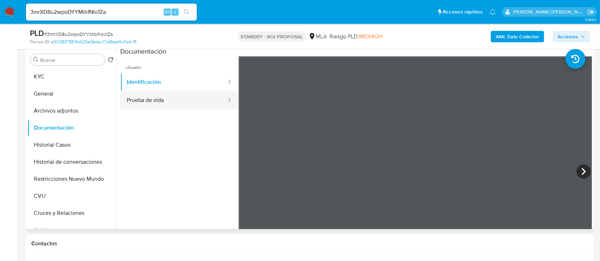
click at [160, 97] on button "Prueba de vida" at bounding box center [173, 100] width 107 height 18
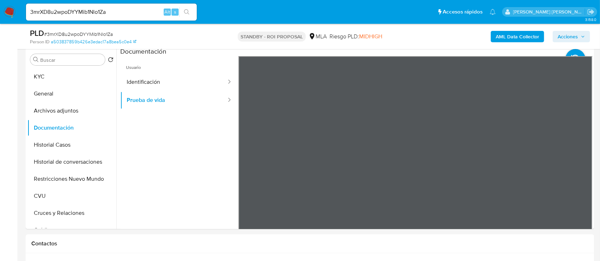
click at [109, 11] on input "3mrXD8u2wpoDYYMib1Nlo1Za" at bounding box center [111, 11] width 171 height 9
paste input "fg4bJ8IT424CCdMdwzAqrVpC"
type input "fg4bJ8IT424CCdMdwzAqrVpC"
click at [186, 10] on icon "search-icon" at bounding box center [187, 12] width 6 height 6
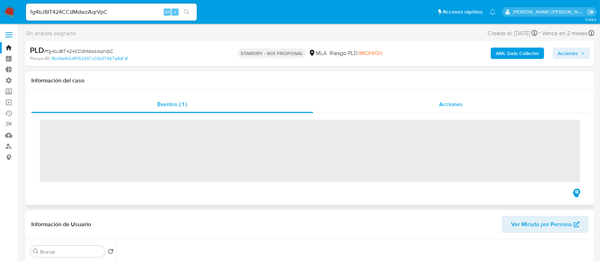
click at [418, 101] on div "Acciones" at bounding box center [451, 104] width 276 height 17
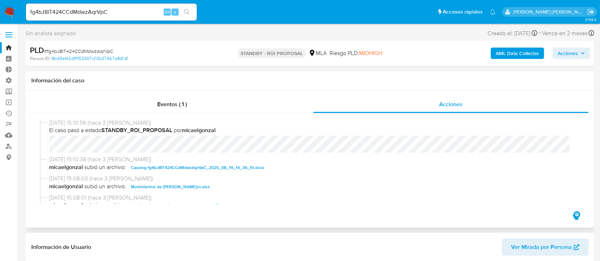
click at [228, 170] on span "Caselog fg4bJ8IT424CCdMdwzAqrVpC_2025_08_19_14_36_51.docx" at bounding box center [197, 168] width 133 height 9
select select "10"
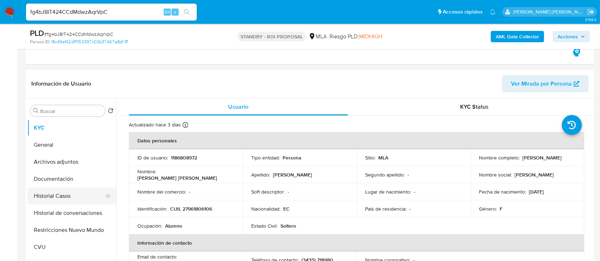
scroll to position [142, 0]
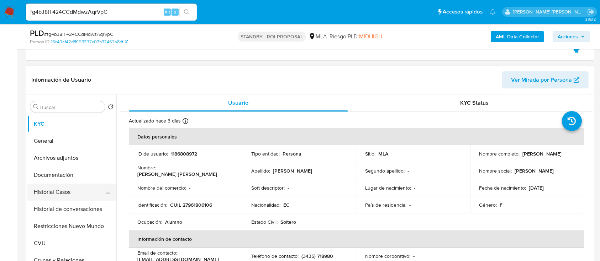
click at [74, 194] on button "Historial Casos" at bounding box center [68, 192] width 83 height 17
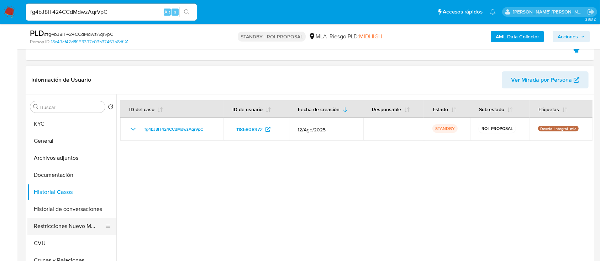
click at [70, 228] on button "Restricciones Nuevo Mundo" at bounding box center [68, 226] width 83 height 17
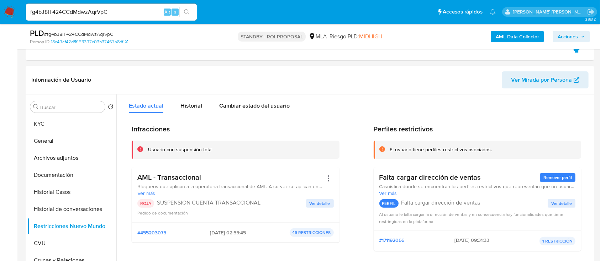
click at [152, 9] on input "fg4bJ8IT424CCdMdwzAqrVpC" at bounding box center [111, 11] width 171 height 9
paste input "desp3X9eHvUFz0cJoqUTutvF"
type input "desp3X9eHvUFz0cJoqUTutvF"
click at [185, 7] on button "search-icon" at bounding box center [186, 12] width 15 height 10
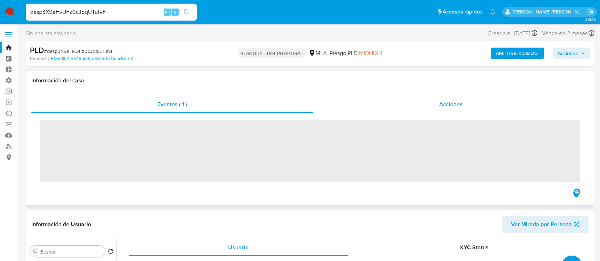
click at [423, 98] on div "Acciones" at bounding box center [451, 104] width 276 height 17
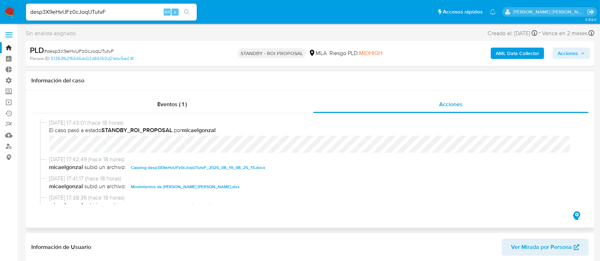
click at [179, 167] on span "Caselog desp3X9eHvUFz0cJoqUTutvF_2025_08_19_08_25_15.docx" at bounding box center [198, 168] width 134 height 9
select select "10"
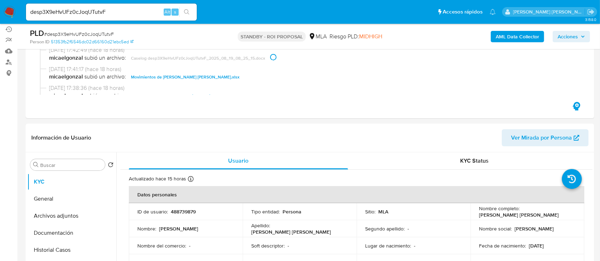
scroll to position [142, 0]
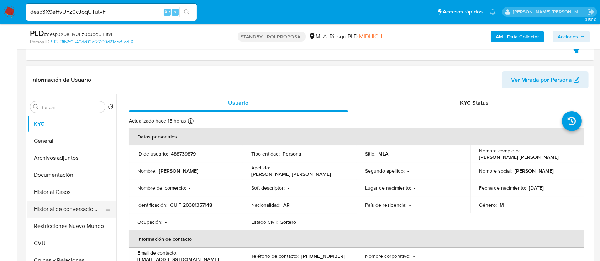
drag, startPoint x: 87, startPoint y: 198, endPoint x: 82, endPoint y: 214, distance: 17.4
click at [87, 198] on button "Historial Casos" at bounding box center [71, 192] width 89 height 17
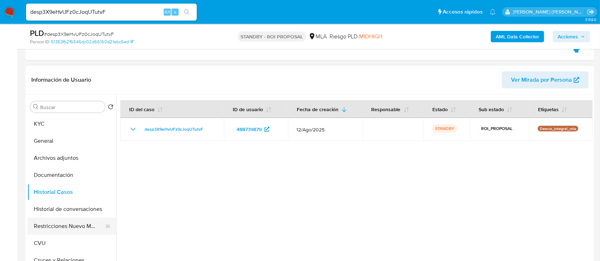
click at [79, 228] on button "Restricciones Nuevo Mundo" at bounding box center [68, 226] width 83 height 17
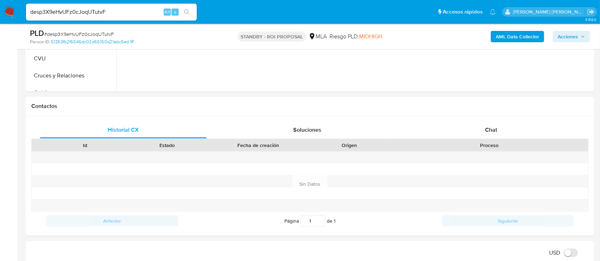
scroll to position [190, 0]
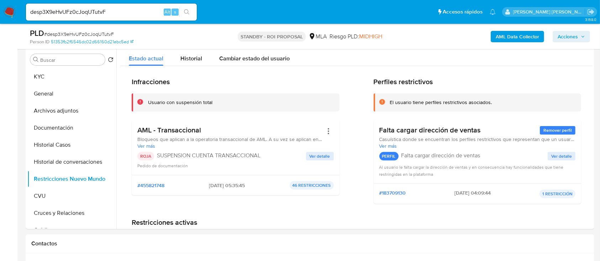
click at [133, 14] on input "desp3X9eHvUFz0cJoqUTutvF" at bounding box center [111, 11] width 171 height 9
paste input "zqIKeZJZLiC1QqU7LZr13SG8"
click at [179, 13] on input "zqIKeZJZLiC1QqU7LZr13SG8" at bounding box center [111, 11] width 171 height 9
type input "zqIKeZJZLiC1QqU7LZr13SG8"
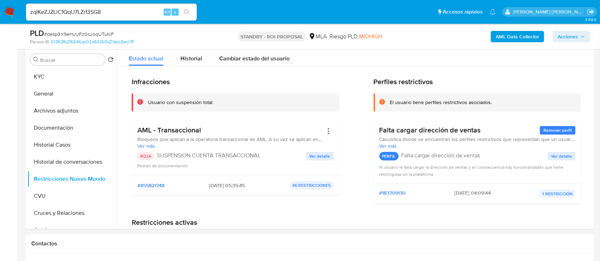
click at [189, 12] on icon "search-icon" at bounding box center [187, 12] width 6 height 6
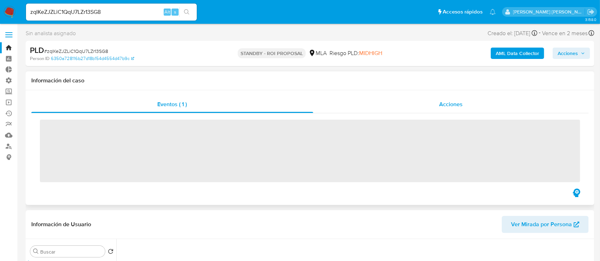
click at [438, 111] on div "Acciones" at bounding box center [451, 104] width 276 height 17
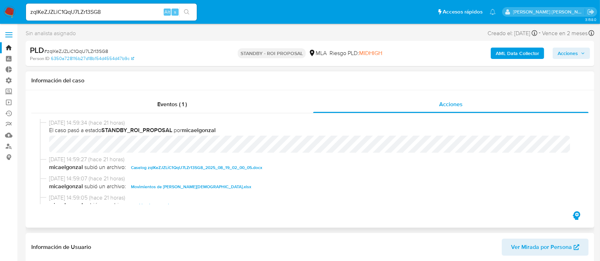
click at [186, 168] on span "Caselog zqIKeZJZLiC1QqU7LZr13SG8_2025_08_19_02_00_05.docx" at bounding box center [196, 168] width 131 height 9
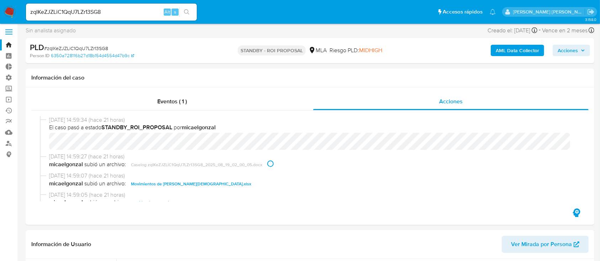
select select "10"
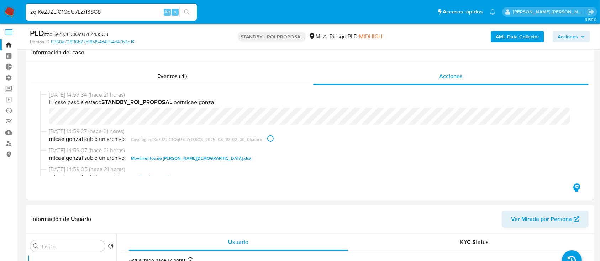
scroll to position [190, 0]
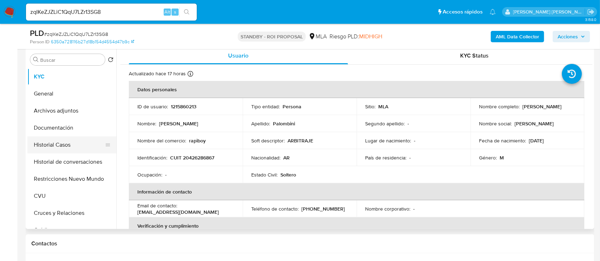
click at [91, 147] on button "Historial Casos" at bounding box center [68, 145] width 83 height 17
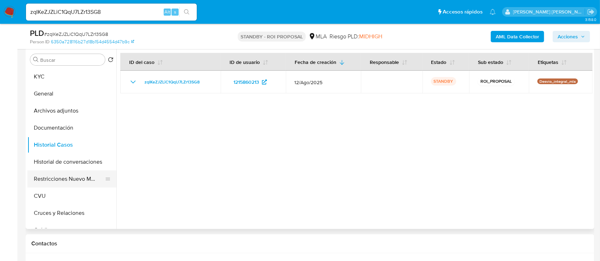
click at [81, 175] on button "Restricciones Nuevo Mundo" at bounding box center [68, 179] width 83 height 17
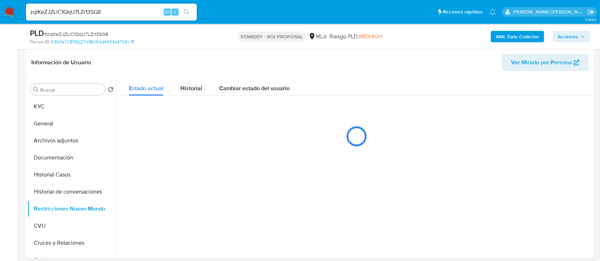
scroll to position [95, 0]
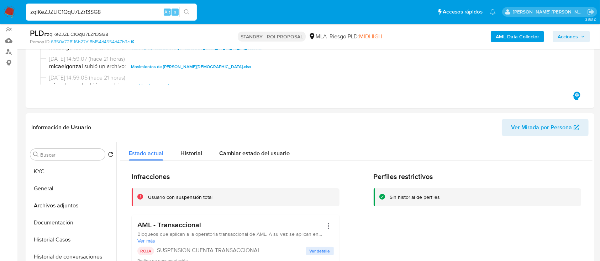
click at [111, 8] on input "zqIKeZJZLiC1QqU7LZr13SG8" at bounding box center [111, 11] width 171 height 9
paste input "JbwgsZfgAp1DXhWqV2MJZZIr"
type input "JbwgsZfgAp1DXhWqV2MJZZIr"
click at [187, 10] on icon "search-icon" at bounding box center [187, 12] width 6 height 6
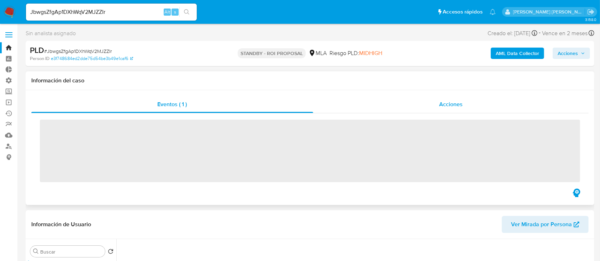
click at [457, 106] on span "Acciones" at bounding box center [450, 104] width 23 height 8
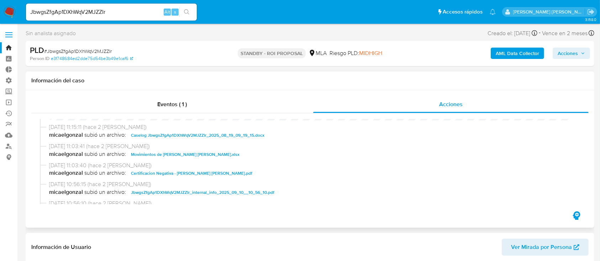
scroll to position [47, 0]
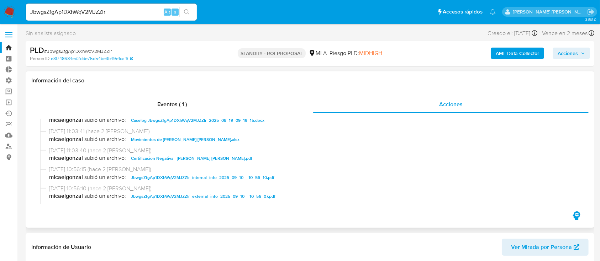
click at [213, 125] on div "10/09/2025 11:15:11 (hace 2 días) micaelgonzal subió un archivo: Caselog JbwgsZ…" at bounding box center [310, 117] width 540 height 19
select select "10"
click at [155, 119] on span "Caselog JbwgsZfgAp1DXhWqV2MJZZIr_2025_08_19_09_19_15.docx" at bounding box center [197, 120] width 133 height 9
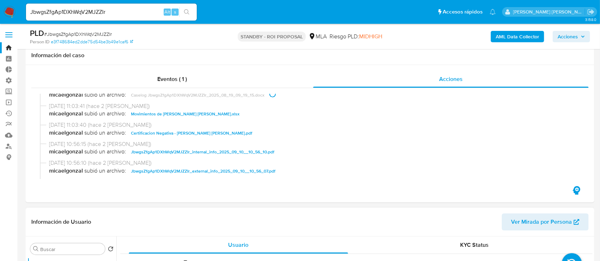
scroll to position [142, 0]
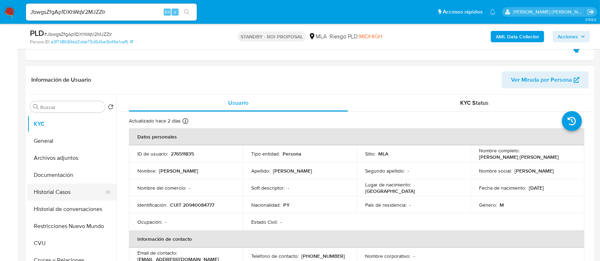
click at [62, 198] on button "Historial Casos" at bounding box center [68, 192] width 83 height 17
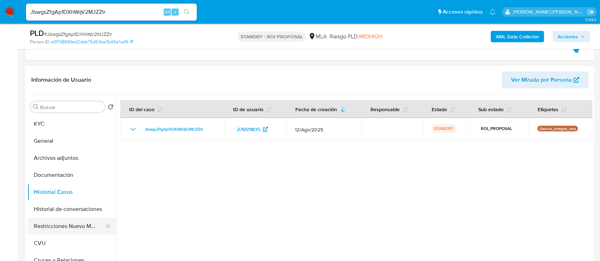
click at [63, 223] on button "Restricciones Nuevo Mundo" at bounding box center [68, 226] width 83 height 17
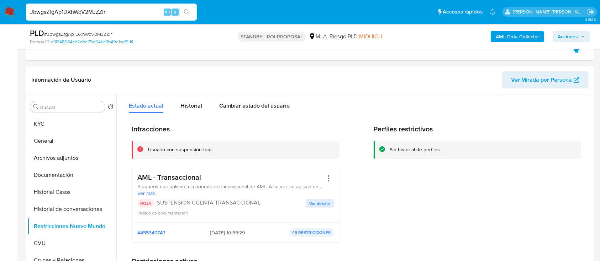
click at [142, 7] on input "JbwgsZfgAp1DXhWqV2MJZZIr" at bounding box center [111, 11] width 171 height 9
click at [141, 7] on input "JbwgsZfgAp1DXhWqV2MJZZIr" at bounding box center [111, 11] width 171 height 9
paste input "IW20t1ZQXywqB5D2YJ01YPIj"
type input "IW20t1ZQXywqB5D2YJ01YPIj"
click at [179, 7] on button "search-icon" at bounding box center [186, 12] width 15 height 10
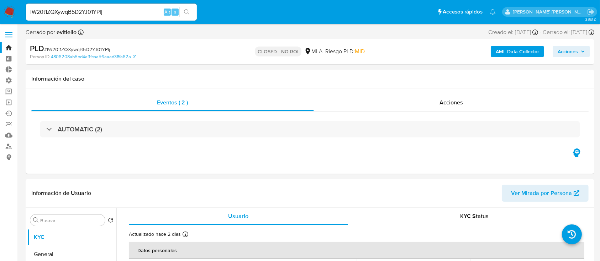
select select "10"
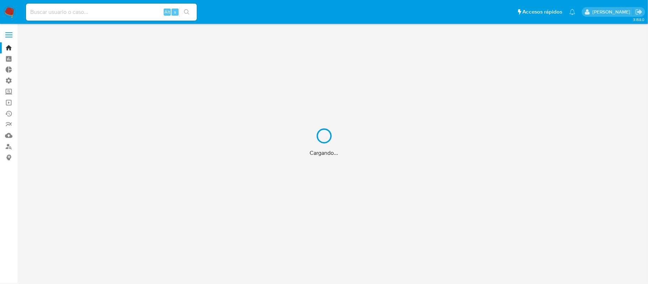
click at [126, 11] on div "Cargando..." at bounding box center [324, 142] width 648 height 284
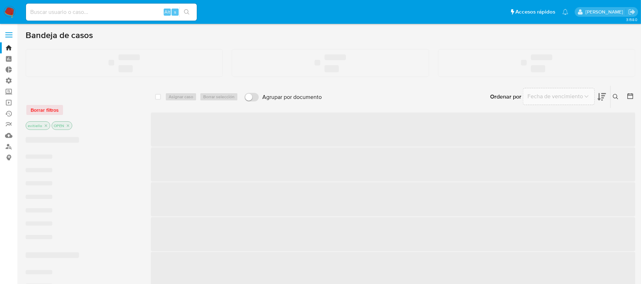
click at [122, 11] on input at bounding box center [111, 11] width 171 height 9
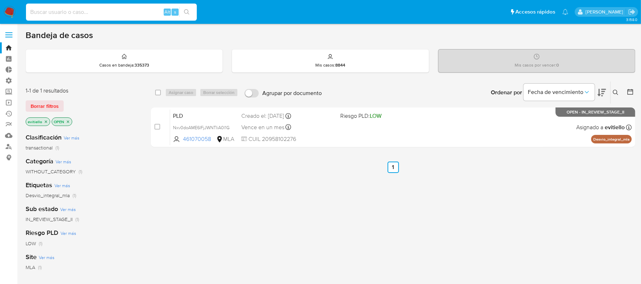
paste input "QQJSZczy7sgKytqz3vZxtlW7"
type input "QQJSZczy7sgKytqz3vZxtlW7"
click at [190, 12] on button "search-icon" at bounding box center [186, 12] width 15 height 10
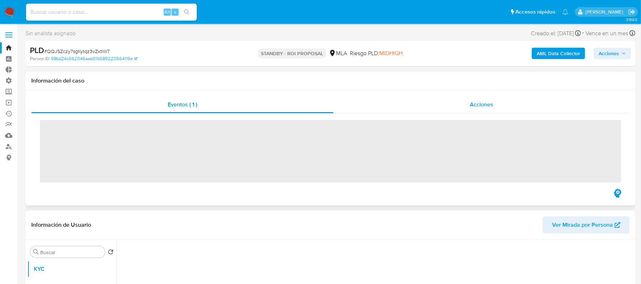
click at [484, 105] on span "Acciones" at bounding box center [481, 104] width 23 height 8
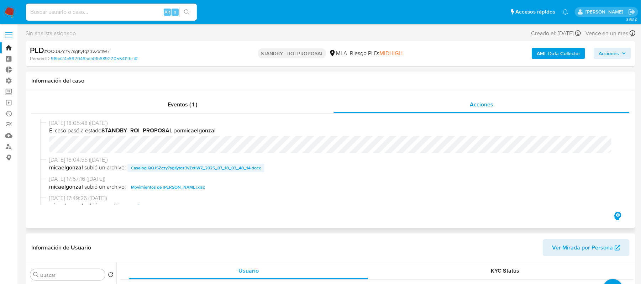
select select "10"
click at [184, 167] on span "Caselog QQJSZczy7sgKytqz3vZxtlW7_2025_07_18_03_48_14.docx" at bounding box center [196, 168] width 130 height 9
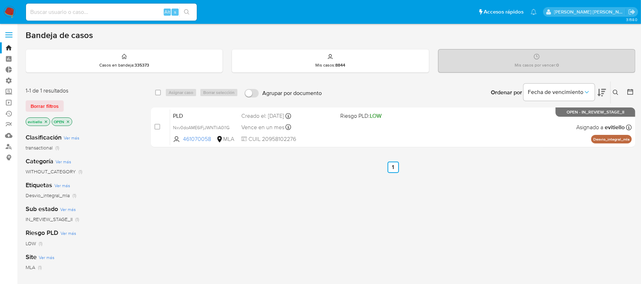
click at [120, 10] on input at bounding box center [111, 11] width 171 height 9
paste input "495328552"
type input "495328552"
click at [184, 11] on icon "search-icon" at bounding box center [186, 11] width 5 height 5
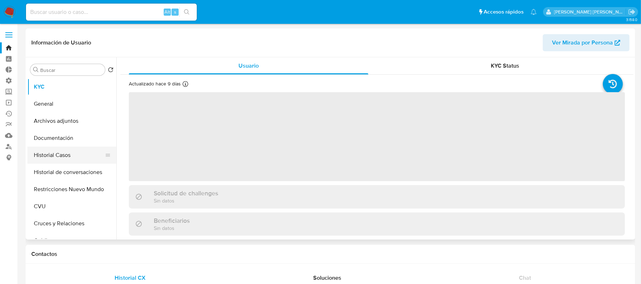
click at [81, 163] on button "Historial Casos" at bounding box center [68, 155] width 83 height 17
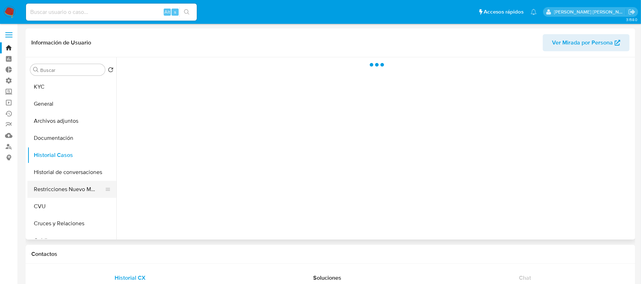
select select "10"
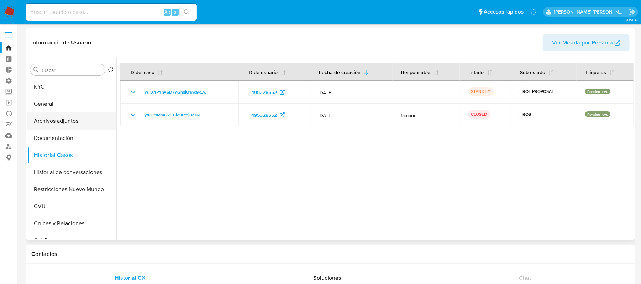
click at [79, 118] on button "Archivos adjuntos" at bounding box center [68, 120] width 83 height 17
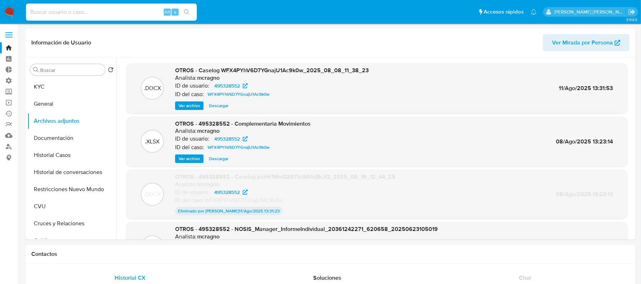
click at [125, 11] on input at bounding box center [111, 11] width 171 height 9
paste input "0yUW9dIGctXvNR8qz3eOgawD"
type input "0yUW9dIGctXvNR8qz3eOgawD"
click at [185, 12] on icon "search-icon" at bounding box center [187, 12] width 6 height 6
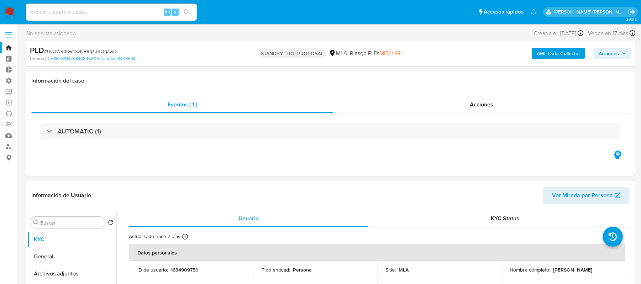
select select "10"
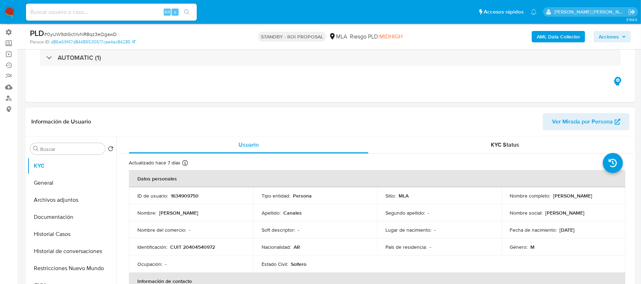
scroll to position [95, 0]
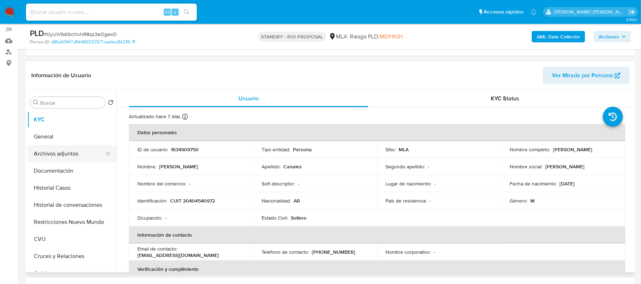
click at [82, 153] on button "Archivos adjuntos" at bounding box center [68, 153] width 83 height 17
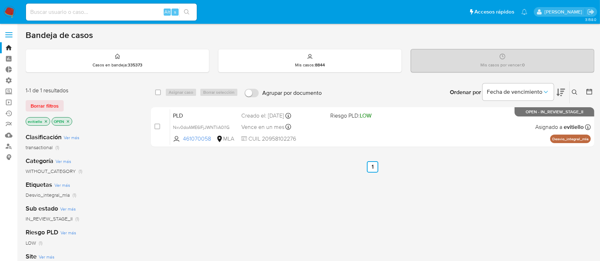
click at [143, 14] on input at bounding box center [111, 11] width 171 height 9
paste input "rFuoRXTc6GweP4eVRPZjBgw2"
click at [194, 11] on input "rFuoRXTc6GweP4eVRPZjBgw2" at bounding box center [111, 11] width 171 height 9
type input "rFuoRXTc6GweP4eVRPZjBgw2"
click at [191, 10] on button "search-icon" at bounding box center [186, 12] width 15 height 10
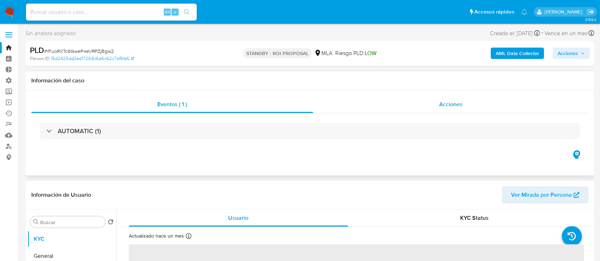
click at [472, 111] on div "Acciones" at bounding box center [451, 104] width 276 height 17
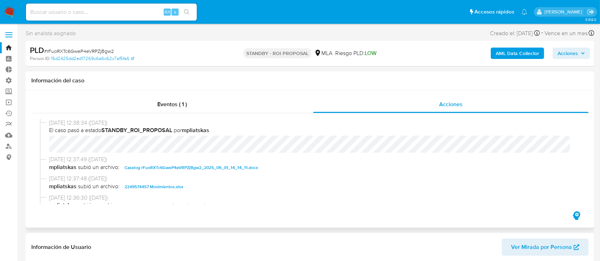
select select "10"
click at [175, 163] on span "[DATE] 12:37:49 ([DATE])" at bounding box center [313, 160] width 528 height 8
click at [177, 167] on span "Caselog rFuoRXTc6GweP4eVRPZjBgw2_2025_09_01_14_14_11.docx" at bounding box center [191, 168] width 133 height 9
click at [163, 185] on span "2249574457 Movimientos.xlsx" at bounding box center [154, 187] width 59 height 9
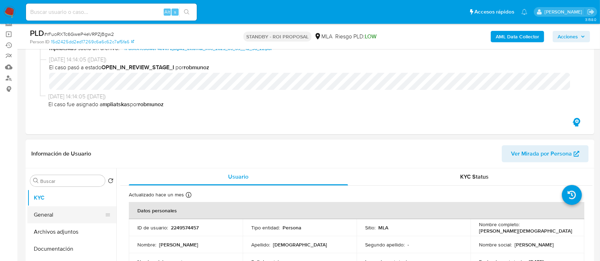
scroll to position [95, 0]
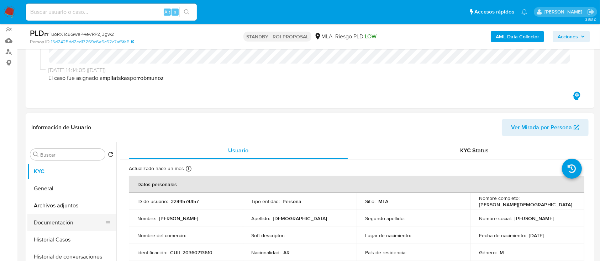
click at [74, 221] on button "Documentación" at bounding box center [68, 222] width 83 height 17
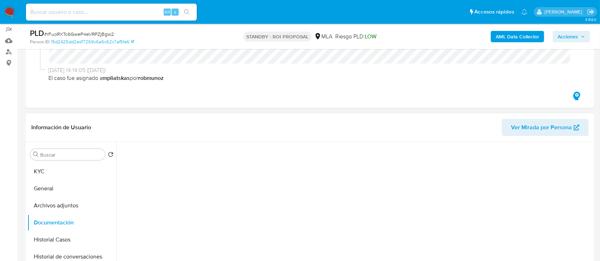
scroll to position [142, 0]
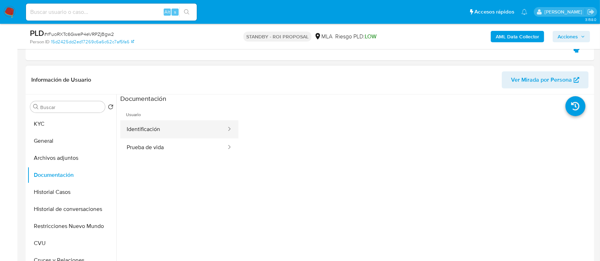
click at [198, 129] on button "Identificación" at bounding box center [173, 130] width 107 height 18
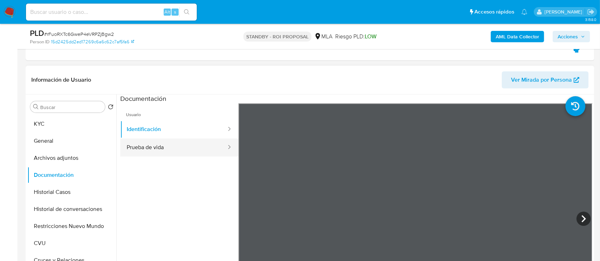
click at [188, 147] on button "Prueba de vida" at bounding box center [173, 148] width 107 height 18
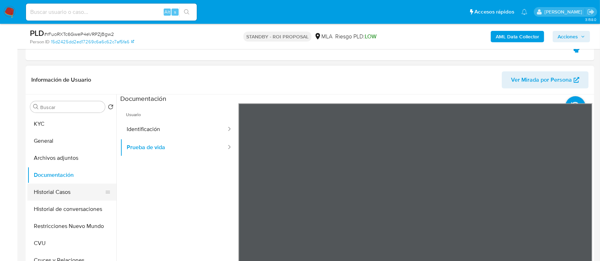
click at [91, 192] on button "Historial Casos" at bounding box center [68, 192] width 83 height 17
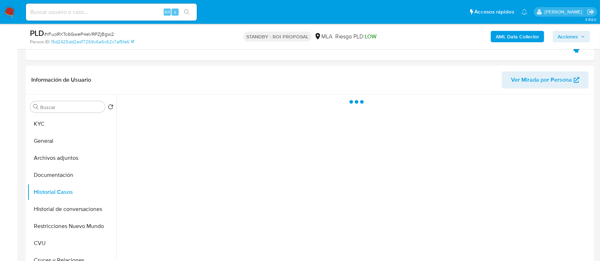
scroll to position [190, 0]
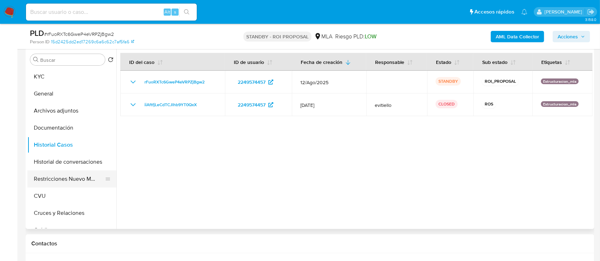
click at [87, 178] on button "Restricciones Nuevo Mundo" at bounding box center [68, 179] width 83 height 17
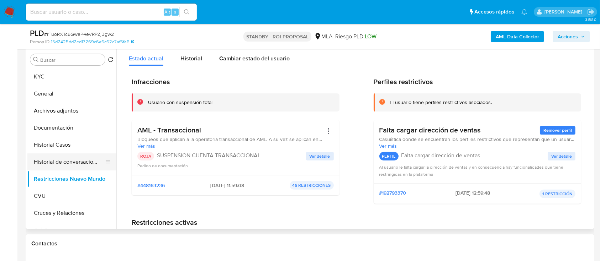
click at [66, 161] on button "Historial de conversaciones" at bounding box center [68, 162] width 83 height 17
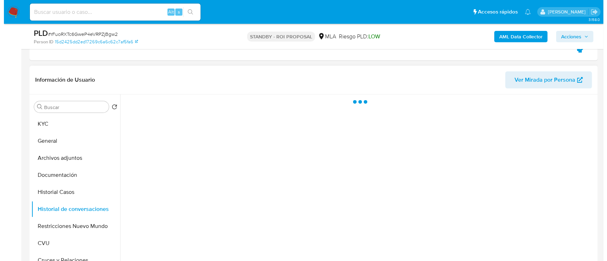
scroll to position [142, 0]
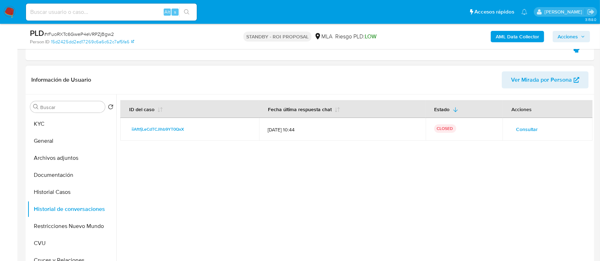
click at [525, 130] on span "Consultar" at bounding box center [527, 130] width 22 height 10
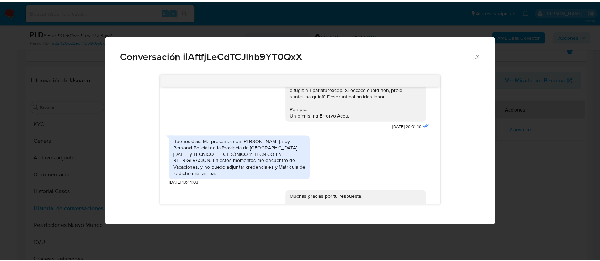
scroll to position [367, 0]
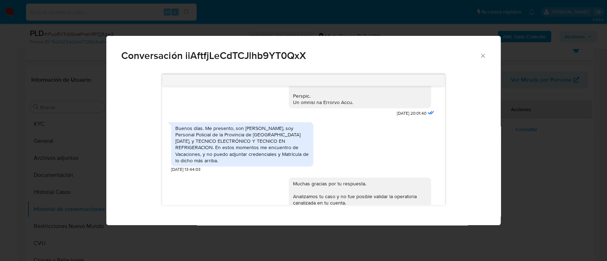
click at [23, 114] on div "Conversación iiAftfjLeCdTCJlhb9YT0QxX [DATE] 20:01:40 Buenos días. Me presento,…" at bounding box center [303, 130] width 607 height 261
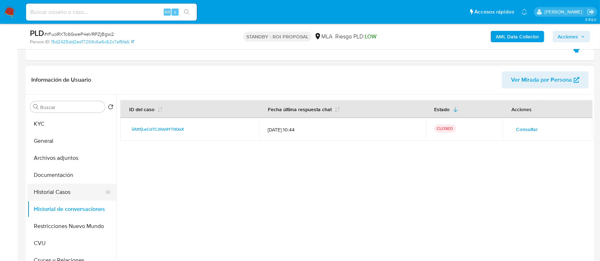
click at [63, 192] on button "Historial Casos" at bounding box center [68, 192] width 83 height 17
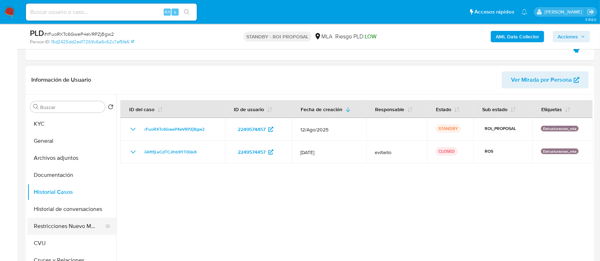
click at [73, 224] on button "Restricciones Nuevo Mundo" at bounding box center [68, 226] width 83 height 17
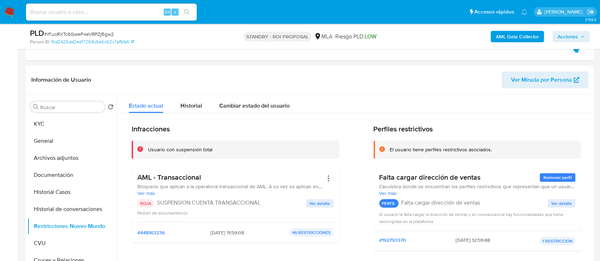
click at [112, 9] on input at bounding box center [111, 11] width 171 height 9
paste input "em5EuZZO5ASpI921ZVEqPlrp"
type input "em5EuZZO5ASpI921ZVEqPlrp"
click at [188, 8] on button "search-icon" at bounding box center [186, 12] width 15 height 10
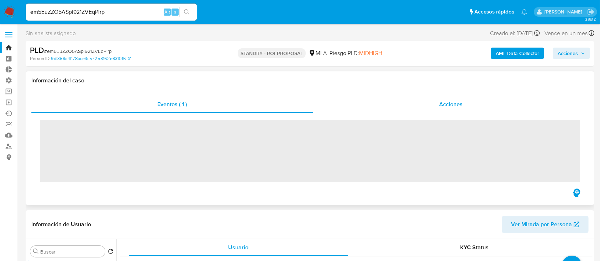
click at [445, 104] on span "Acciones" at bounding box center [450, 104] width 23 height 8
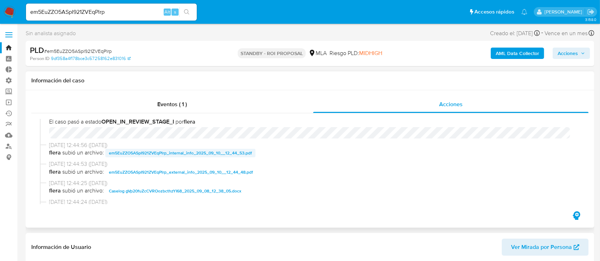
scroll to position [47, 0]
select select "10"
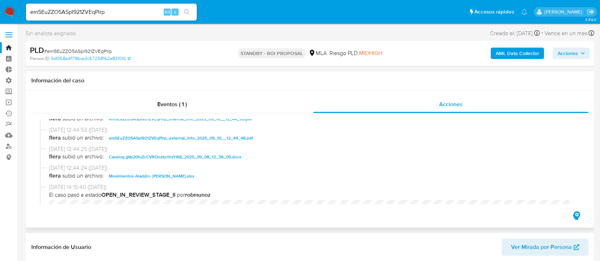
scroll to position [95, 0]
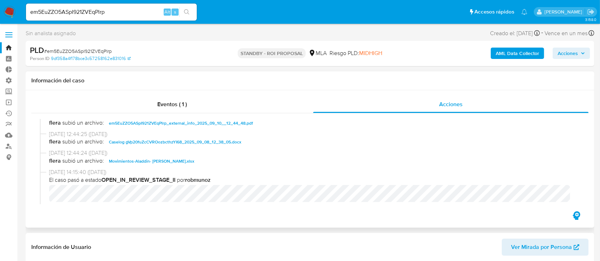
click at [231, 142] on span "Caselog gVp20fuZcCVROozbcthzYI68_2025_09_08_12_38_05.docx" at bounding box center [175, 142] width 132 height 9
click at [194, 158] on span "Movimientos-Aladdin- [PERSON_NAME].xlsx" at bounding box center [151, 161] width 85 height 9
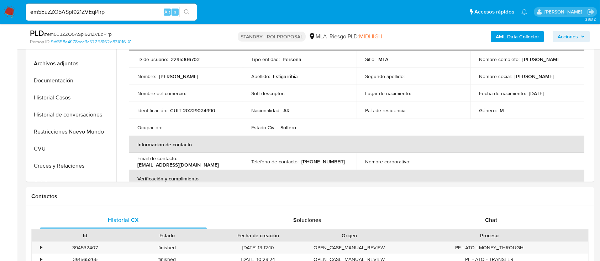
drag, startPoint x: 79, startPoint y: 95, endPoint x: 0, endPoint y: 135, distance: 88.5
click at [78, 97] on button "Historial Casos" at bounding box center [71, 97] width 89 height 17
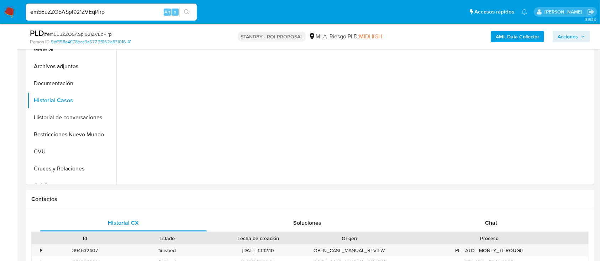
scroll to position [190, 0]
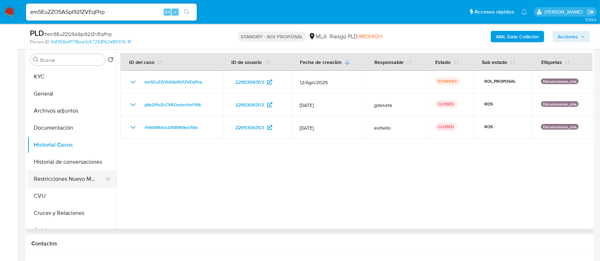
click at [47, 176] on button "Restricciones Nuevo Mundo" at bounding box center [68, 179] width 83 height 17
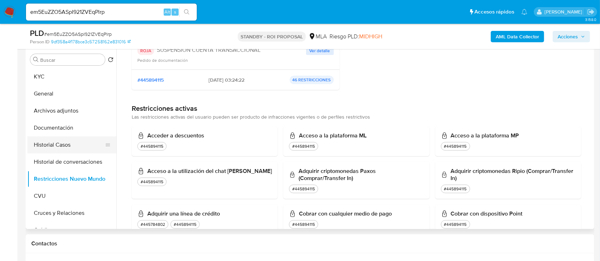
click at [79, 152] on button "Historial Casos" at bounding box center [68, 145] width 83 height 17
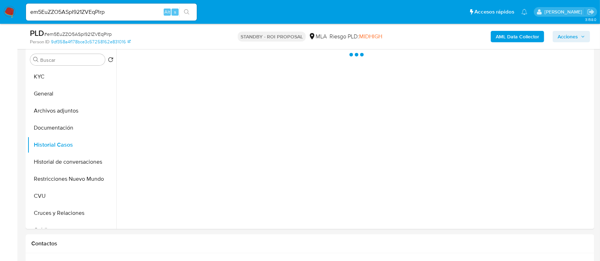
scroll to position [142, 0]
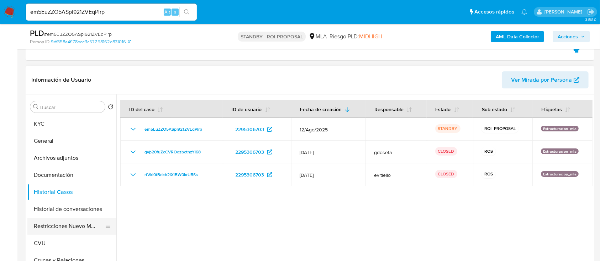
click at [69, 224] on button "Restricciones Nuevo Mundo" at bounding box center [68, 226] width 83 height 17
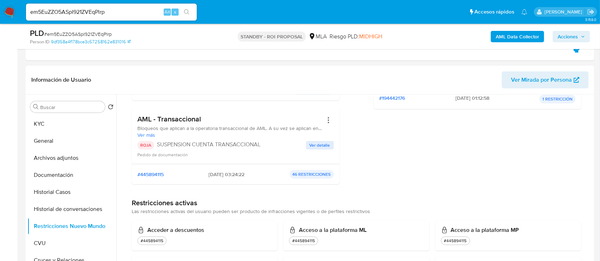
click at [125, 13] on input "em5EuZZO5ASpI921ZVEqPlrp" at bounding box center [111, 11] width 171 height 9
paste input "Ci47fuf9xq9LxV9Bgr1V9nrk"
type input "Ci47fuf9xq9LxV9Bgr1V9nrk"
click at [189, 15] on icon "search-icon" at bounding box center [187, 12] width 6 height 6
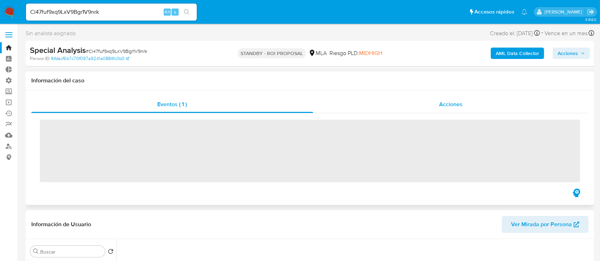
click at [417, 112] on div "Acciones" at bounding box center [451, 104] width 276 height 17
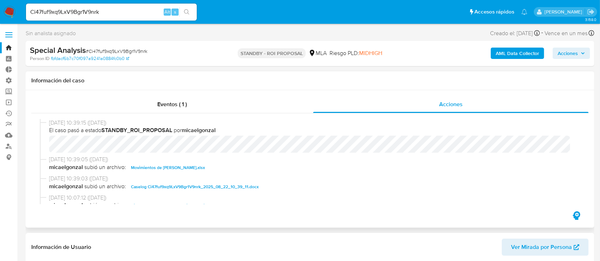
select select "10"
click at [174, 172] on span "Movimientos de [PERSON_NAME].xlsx" at bounding box center [168, 168] width 74 height 9
click at [178, 183] on span "Caselog Ci47fuf9xq9LxV9Bgr1V9nrk_2025_08_22_10_39_11.docx" at bounding box center [195, 187] width 128 height 9
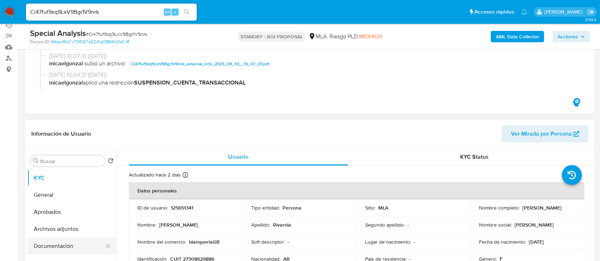
scroll to position [142, 0]
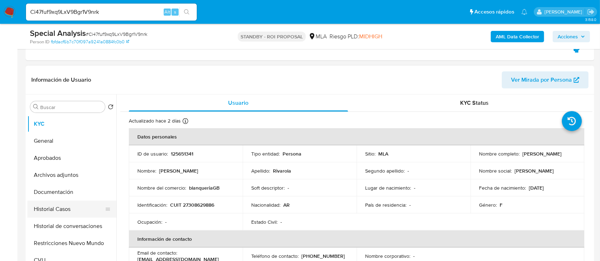
click at [80, 205] on button "Historial Casos" at bounding box center [68, 209] width 83 height 17
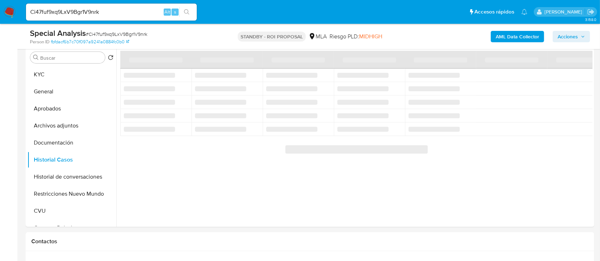
scroll to position [190, 0]
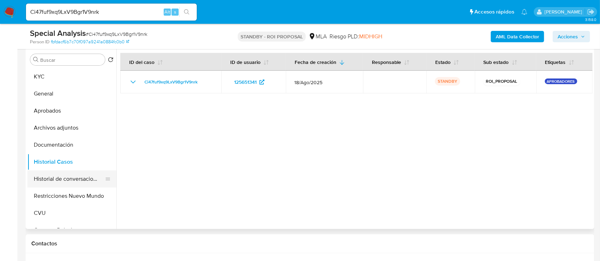
click at [76, 186] on button "Historial de conversaciones" at bounding box center [68, 179] width 83 height 17
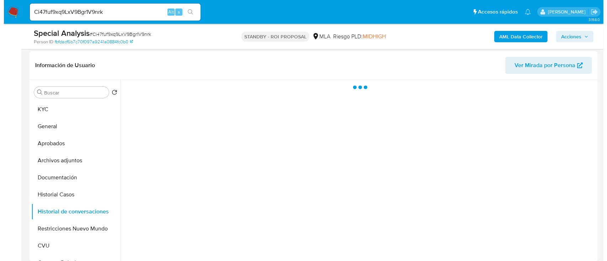
scroll to position [142, 0]
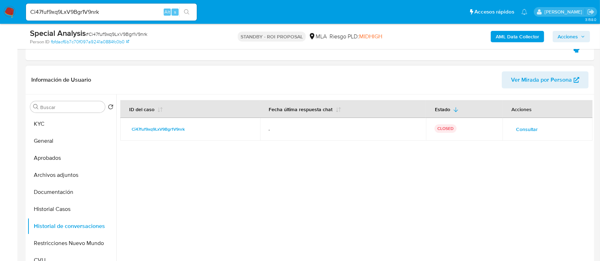
click at [511, 125] on button "Consultar" at bounding box center [527, 129] width 32 height 11
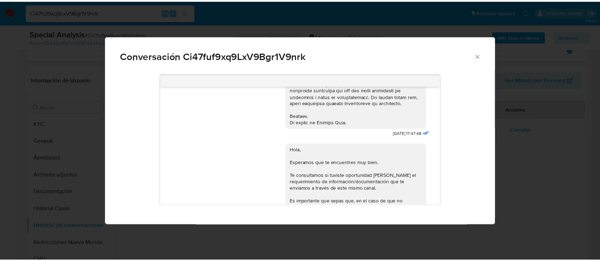
scroll to position [123, 0]
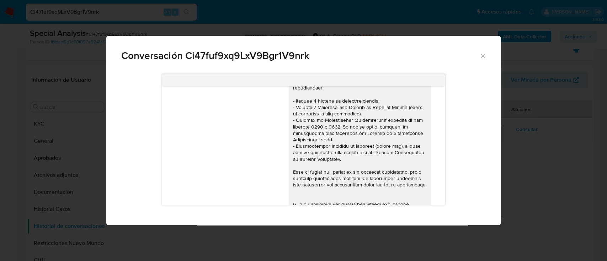
click at [540, 169] on div "Conversación Ci47fuf9xq9LxV9Bgr1V9nrk [DATE] 17:47:48 Hola, Esperamos que te en…" at bounding box center [303, 130] width 607 height 261
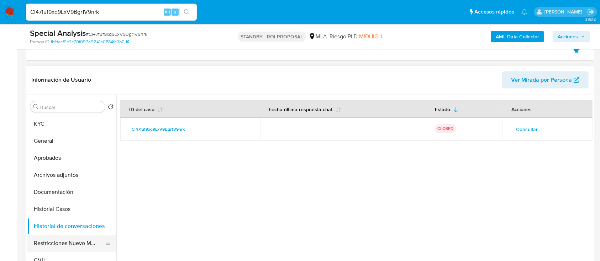
click at [64, 240] on button "Restricciones Nuevo Mundo" at bounding box center [68, 243] width 83 height 17
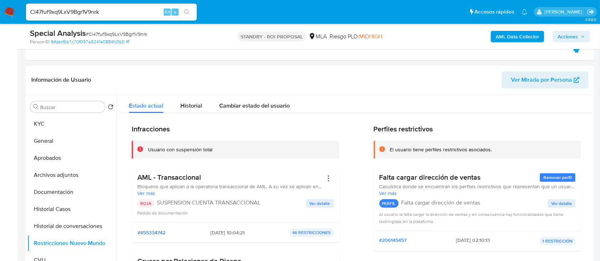
scroll to position [237, 0]
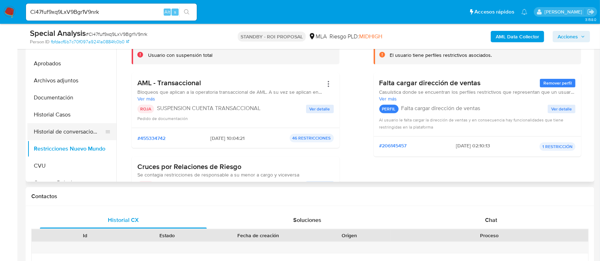
drag, startPoint x: 98, startPoint y: 138, endPoint x: 81, endPoint y: 139, distance: 17.4
click at [98, 138] on button "Historial de conversaciones" at bounding box center [68, 131] width 83 height 17
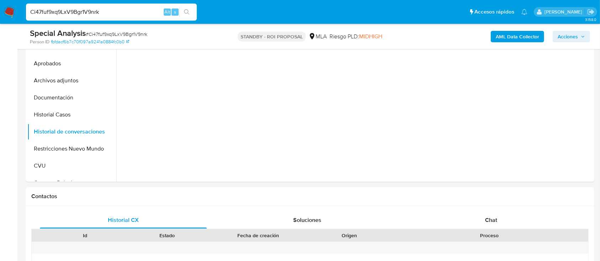
click at [149, 11] on input "Ci47fuf9xq9LxV9Bgr1V9nrk" at bounding box center [111, 11] width 171 height 9
paste input "1iGr8Xvcqh8L9jPnsuRqGMT9"
type input "1iGr8Xvcqh8L9jPnsuRqGMT9"
click at [189, 13] on icon "search-icon" at bounding box center [187, 12] width 6 height 6
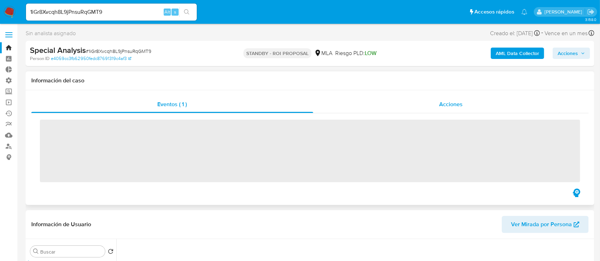
click at [422, 105] on div "Acciones" at bounding box center [451, 104] width 276 height 17
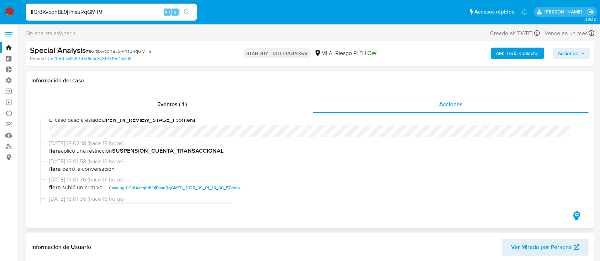
scroll to position [95, 0]
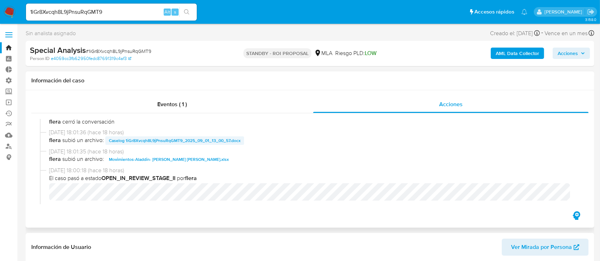
select select "10"
click at [163, 140] on span "Caselog 1iGr8Xvcqh8L9jPnsuRqGMT9_2025_09_01_13_00_57.docx" at bounding box center [175, 141] width 132 height 9
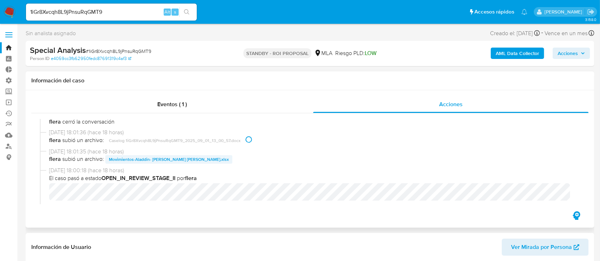
click at [158, 164] on div "[DATE] 18:01:35 (hace 18 horas) flera subió un archivo: Movimientos-Aladdin- [P…" at bounding box center [310, 157] width 540 height 19
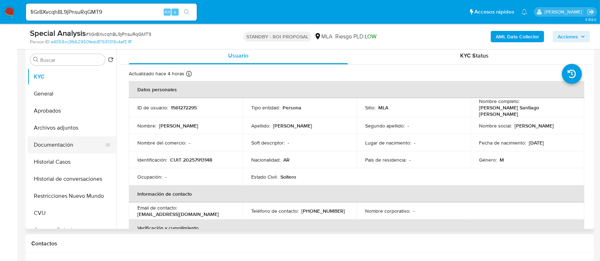
click at [81, 152] on button "Documentación" at bounding box center [68, 145] width 83 height 17
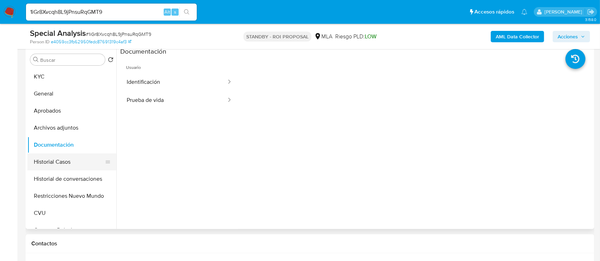
click at [73, 164] on button "Historial Casos" at bounding box center [68, 162] width 83 height 17
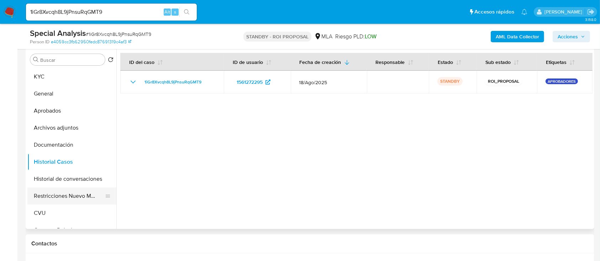
click at [84, 196] on button "Restricciones Nuevo Mundo" at bounding box center [68, 196] width 83 height 17
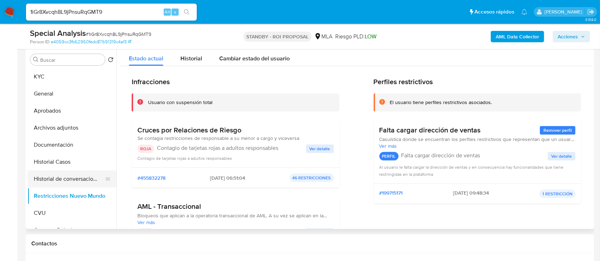
click at [83, 178] on button "Historial de conversaciones" at bounding box center [68, 179] width 83 height 17
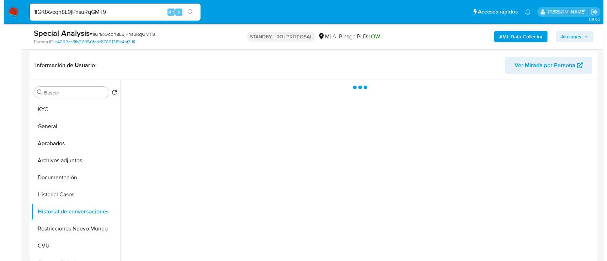
scroll to position [142, 0]
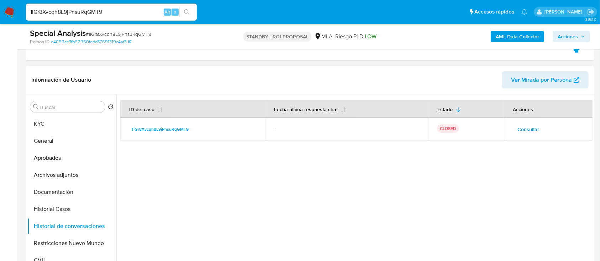
click at [518, 122] on td "Consultar" at bounding box center [548, 129] width 89 height 23
click at [519, 125] on span "Consultar" at bounding box center [528, 130] width 22 height 10
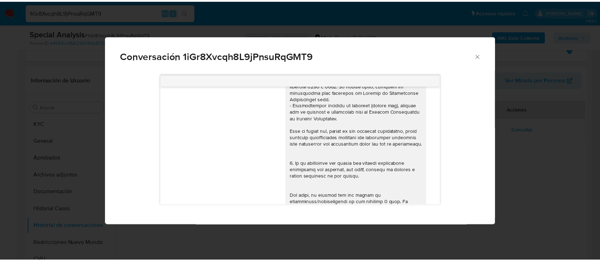
scroll to position [162, 0]
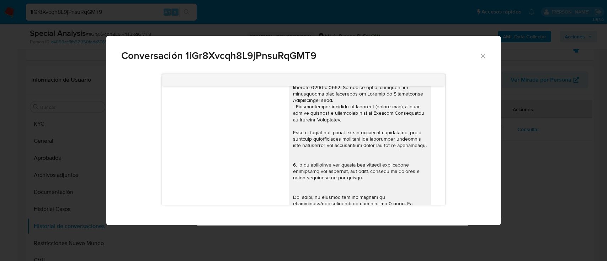
click at [531, 148] on div "Conversación 1iGr8Xvcqh8L9jPnsuRqGMT9 [DATE] 17:47:36 Hola, Esperamos que te en…" at bounding box center [303, 130] width 607 height 261
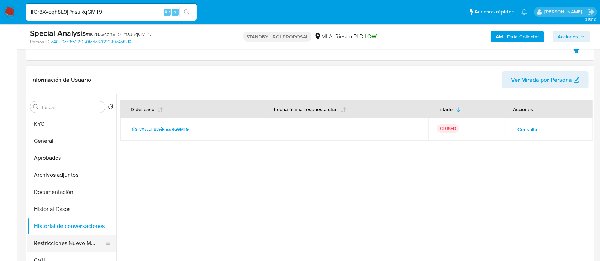
click at [64, 243] on button "Restricciones Nuevo Mundo" at bounding box center [68, 243] width 83 height 17
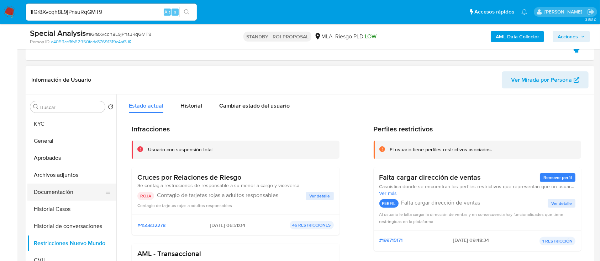
click at [67, 190] on button "Documentación" at bounding box center [68, 192] width 83 height 17
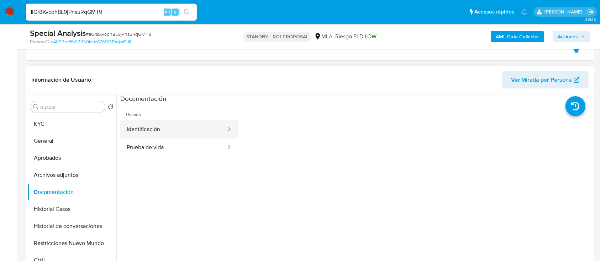
click at [196, 132] on button "Identificación" at bounding box center [173, 130] width 107 height 18
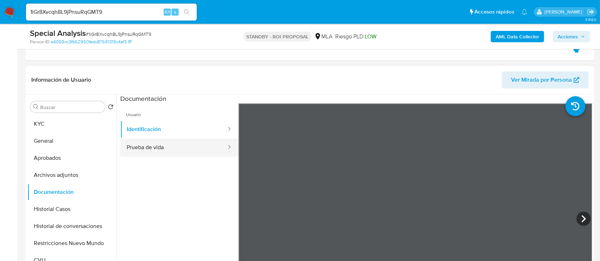
click at [188, 152] on button "Prueba de vida" at bounding box center [173, 148] width 107 height 18
